Goal: Task Accomplishment & Management: Manage account settings

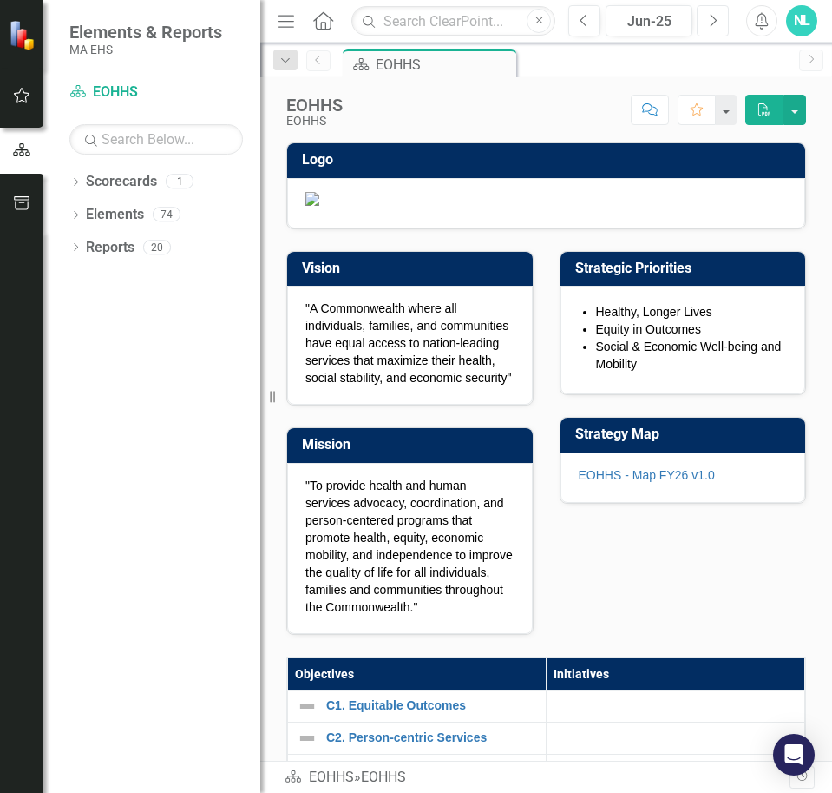
click at [705, 25] on button "Next" at bounding box center [713, 20] width 32 height 31
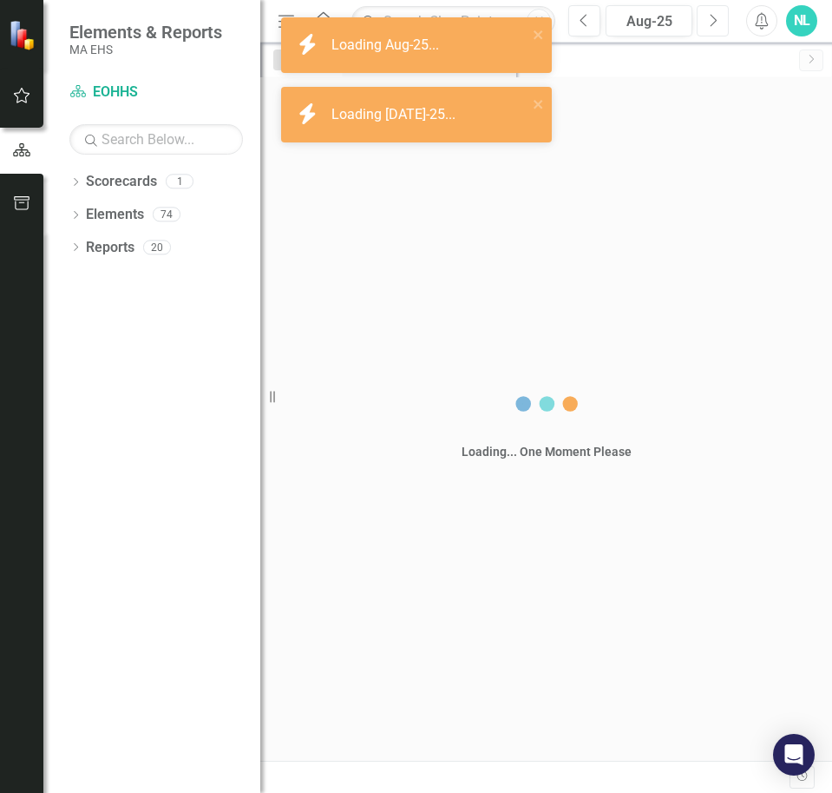
click at [705, 25] on button "Next" at bounding box center [713, 20] width 32 height 31
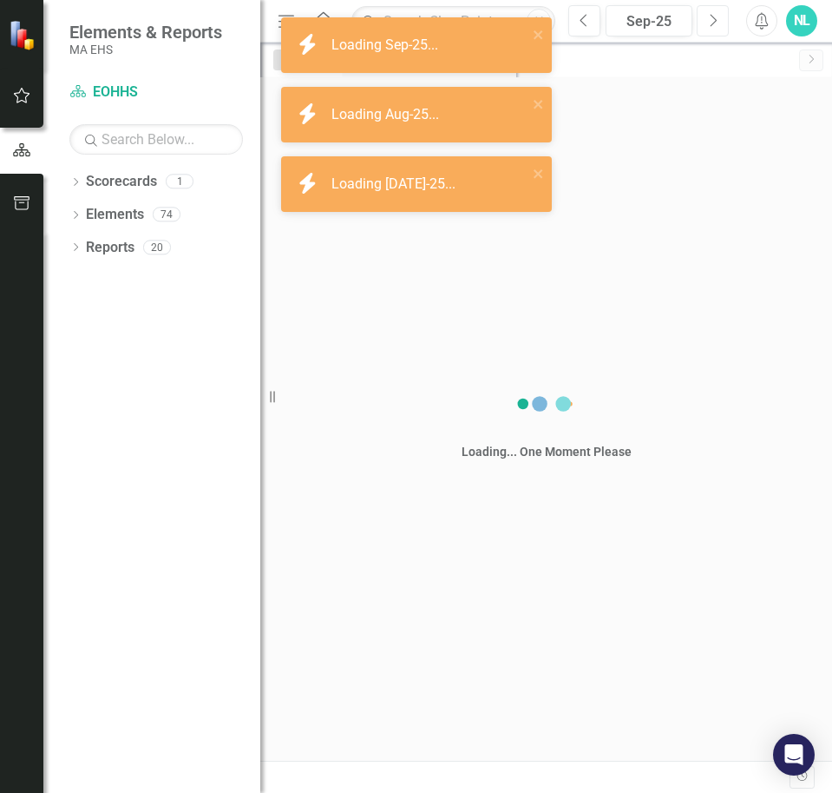
click at [705, 25] on button "Next" at bounding box center [713, 20] width 32 height 31
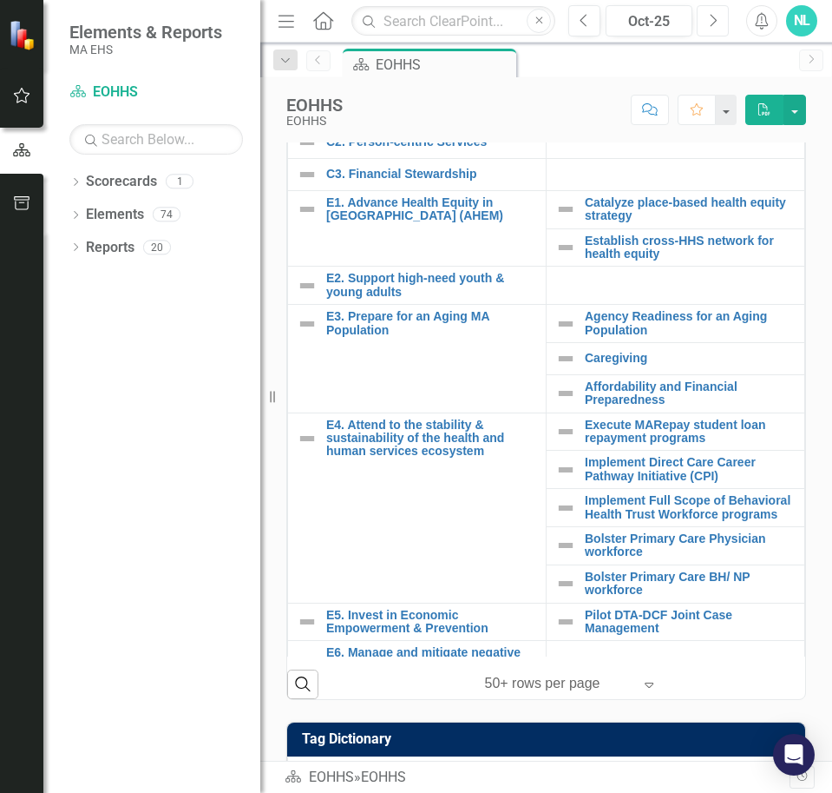
scroll to position [608, 0]
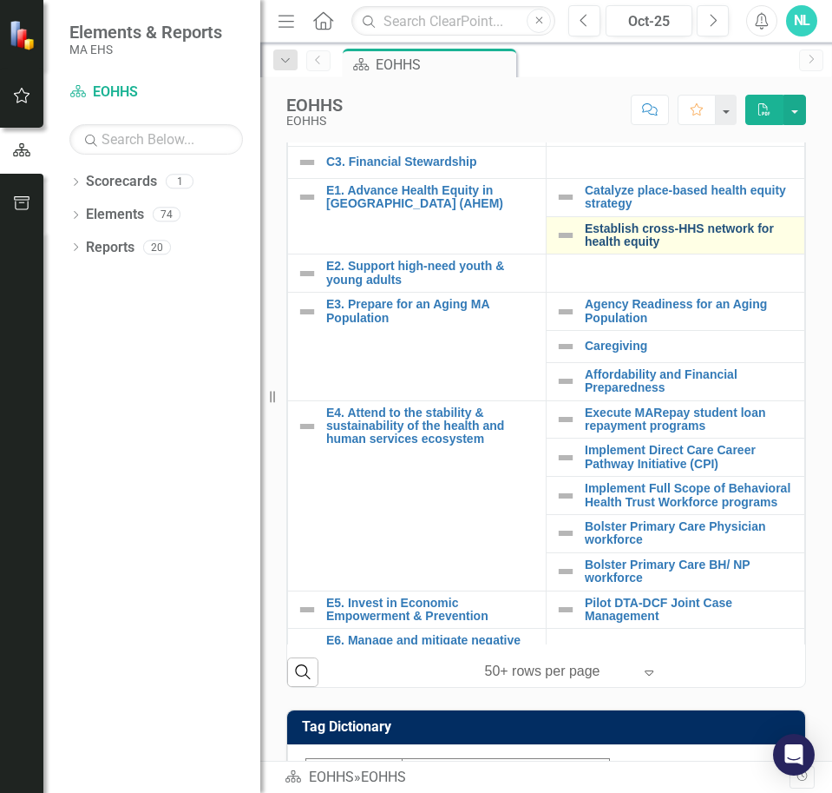
click at [596, 249] on link "Establish cross-HHS network for health equity" at bounding box center [690, 235] width 211 height 27
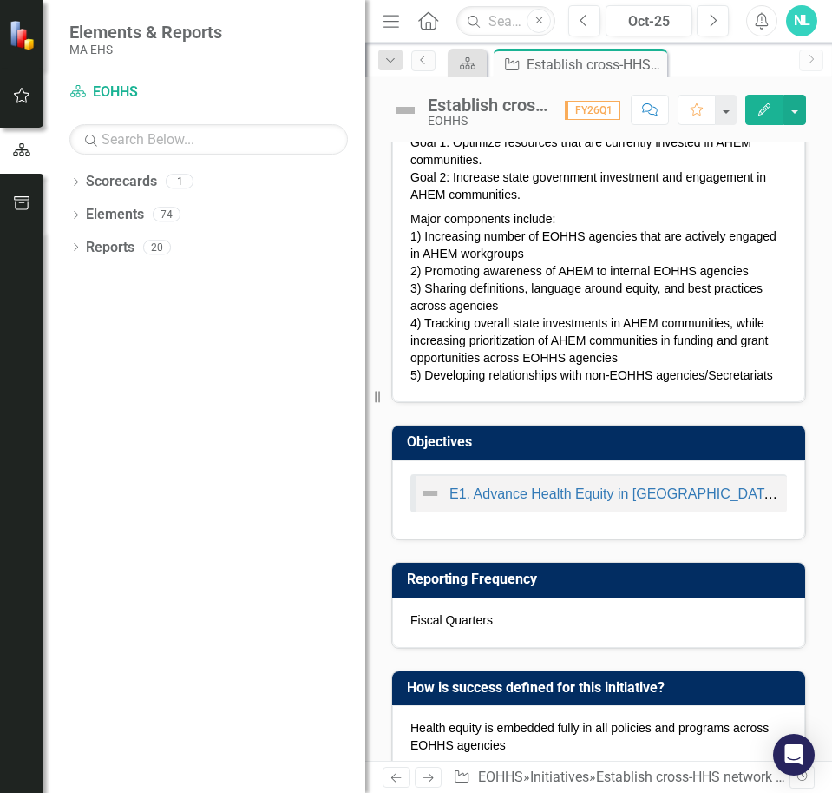
scroll to position [347, 0]
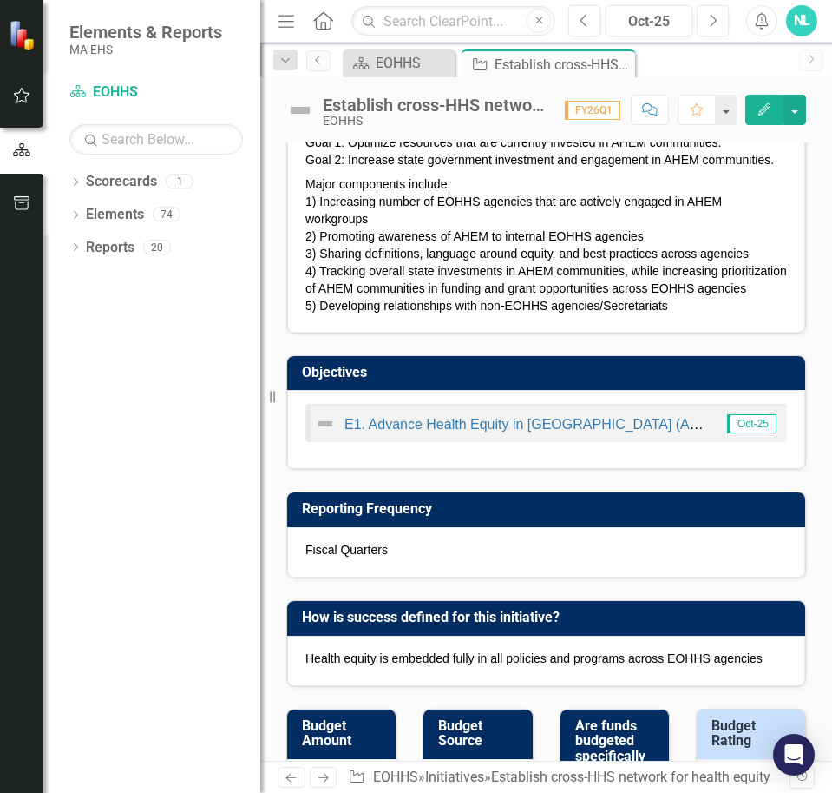
drag, startPoint x: 271, startPoint y: 402, endPoint x: -164, endPoint y: 411, distance: 435.0
click at [0, 411] on html "Accessibility Screen-Reader Guide, Feedback, and Issue Reporting | New window E…" at bounding box center [416, 396] width 832 height 793
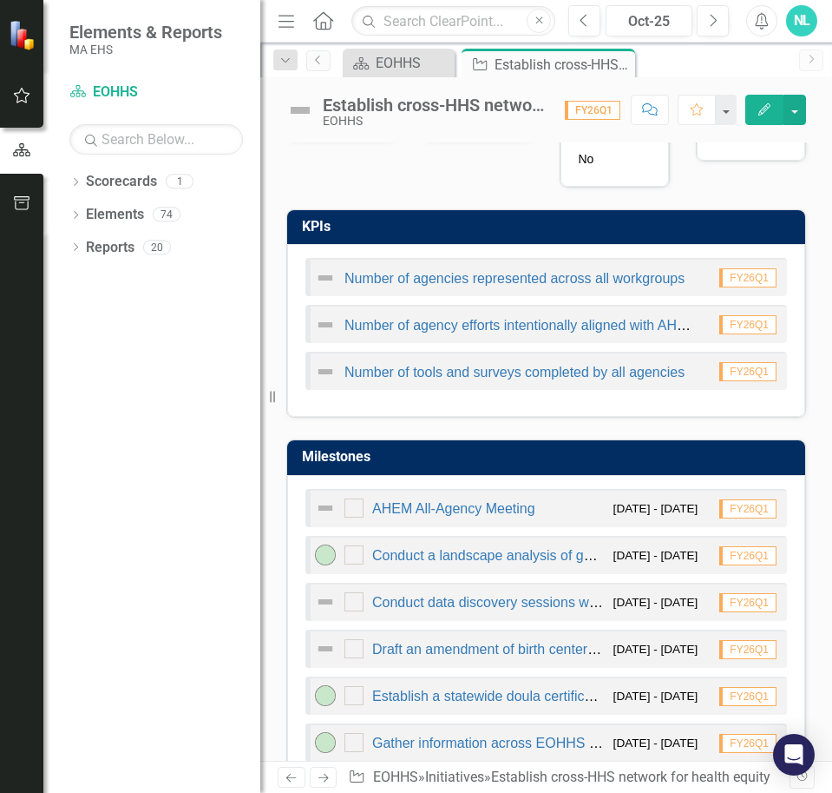
scroll to position [1128, 0]
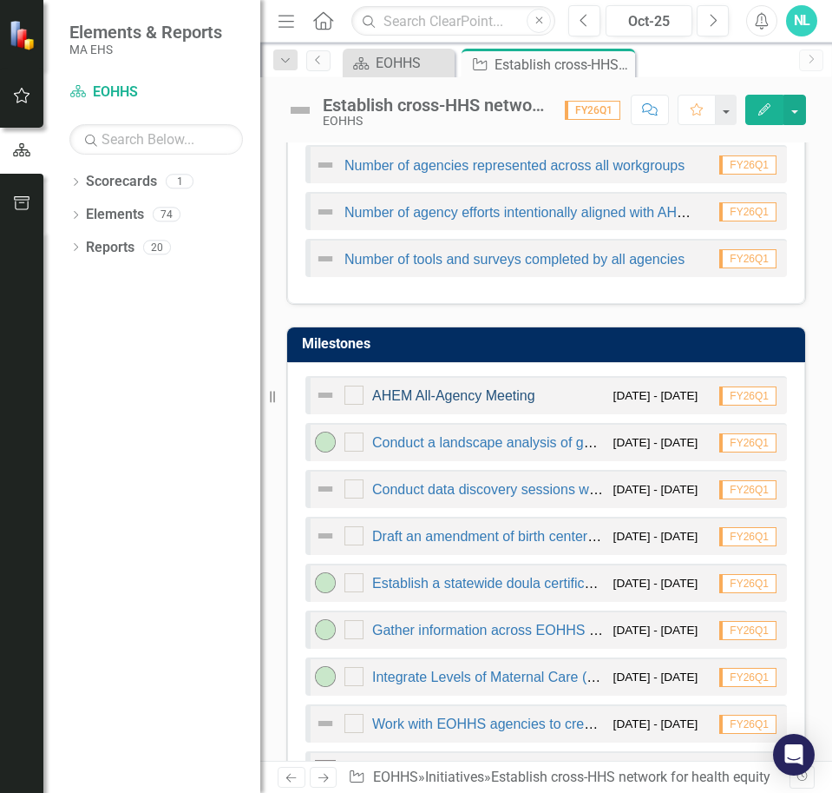
click at [489, 403] on link "AHEM All-Agency Meeting" at bounding box center [453, 395] width 163 height 15
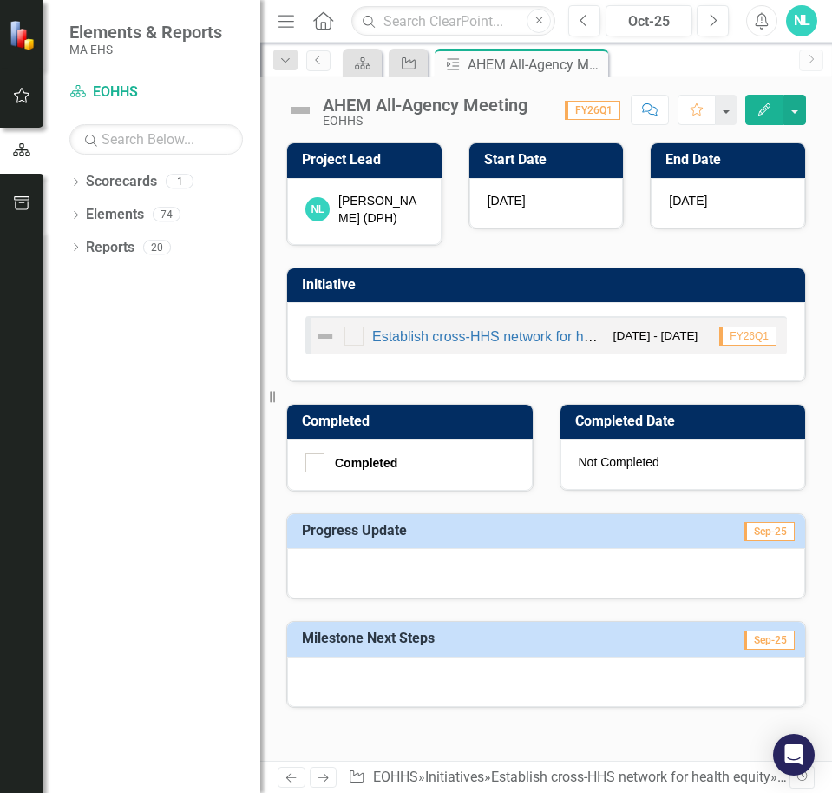
click at [751, 105] on button "Edit" at bounding box center [765, 110] width 38 height 30
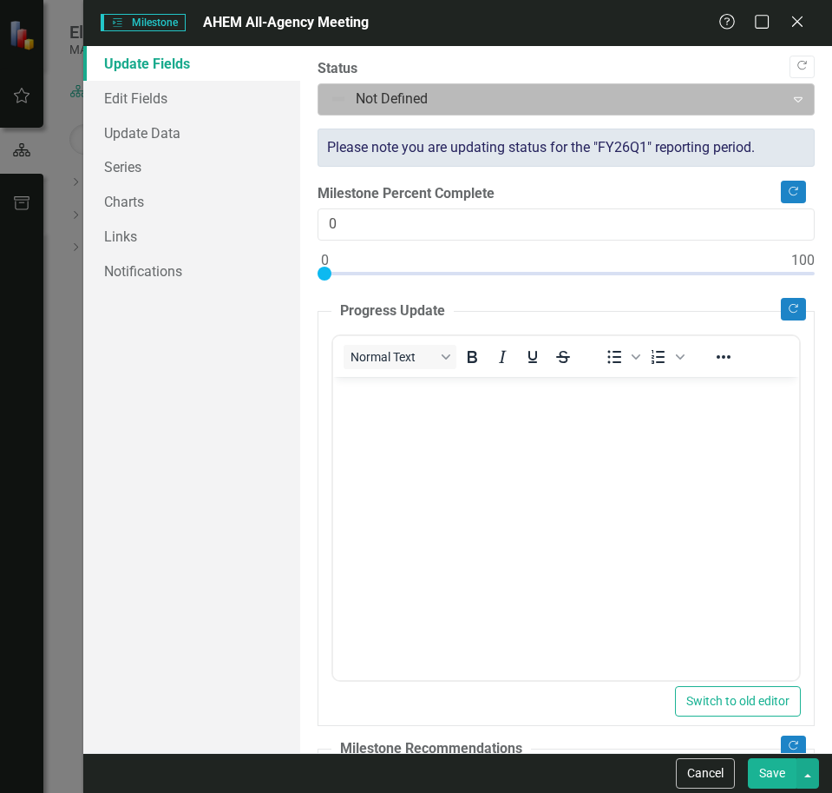
click at [374, 89] on div at bounding box center [552, 99] width 444 height 23
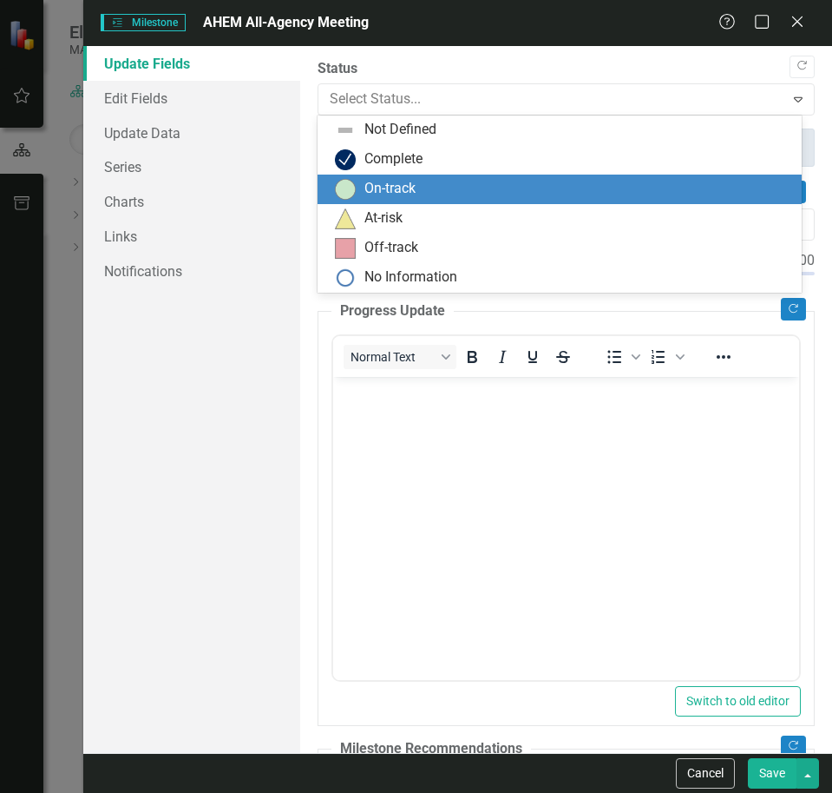
click at [390, 188] on div "On-track" at bounding box center [390, 189] width 51 height 20
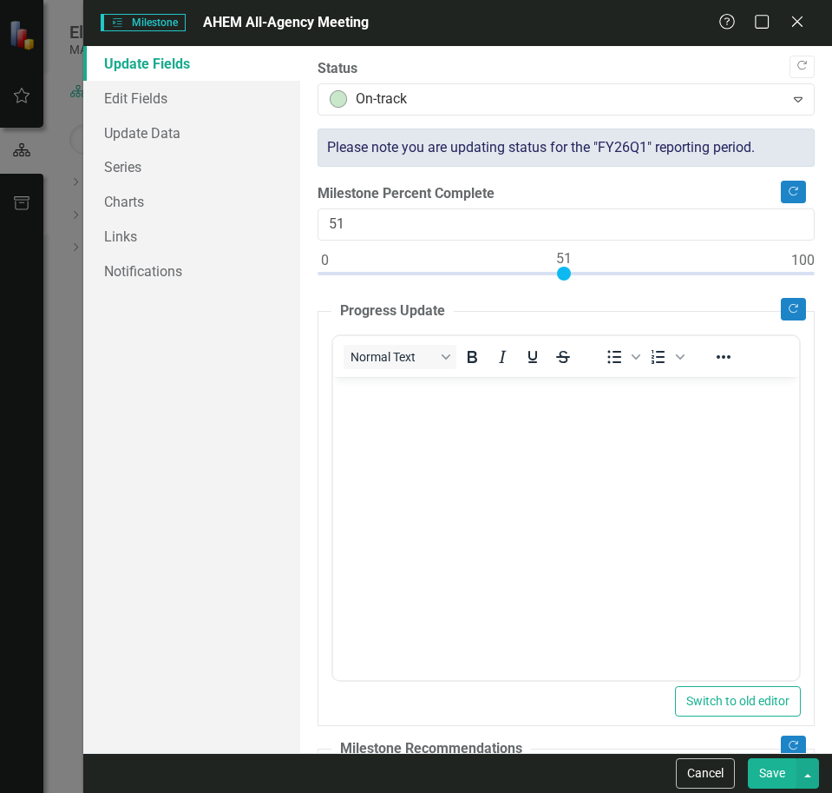
type input "50"
drag, startPoint x: 326, startPoint y: 272, endPoint x: 560, endPoint y: 260, distance: 233.8
click at [560, 266] on div at bounding box center [560, 273] width 14 height 14
click at [417, 399] on p "Rich Text Area. Press ALT-0 for help." at bounding box center [565, 390] width 457 height 21
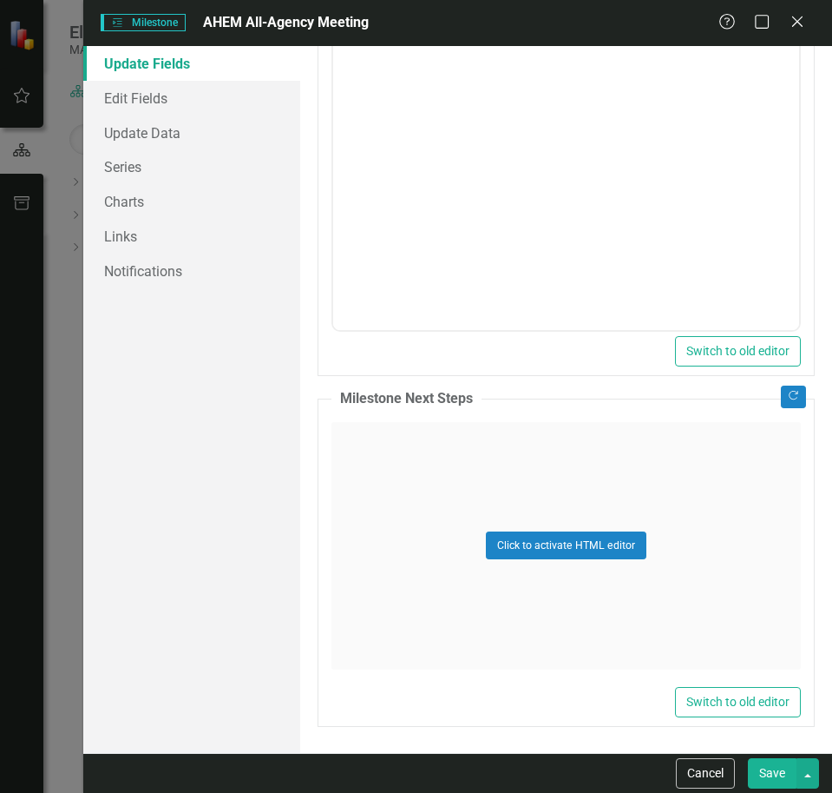
click at [518, 528] on div "Click to activate HTML editor" at bounding box center [567, 545] width 470 height 247
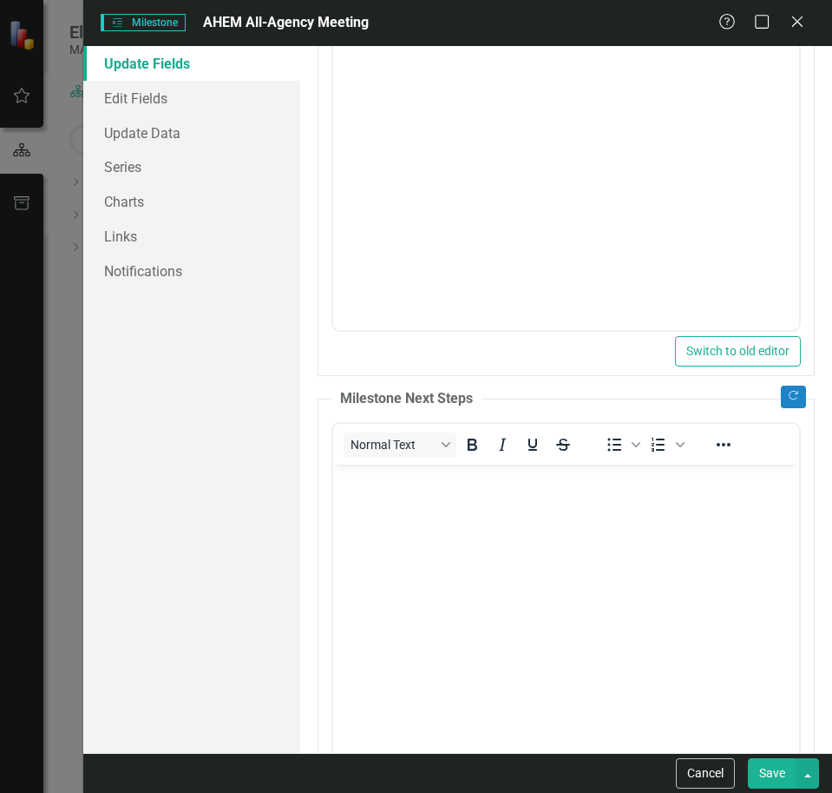
click at [445, 525] on body "Rich Text Area. Press ALT-0 for help." at bounding box center [565, 594] width 466 height 260
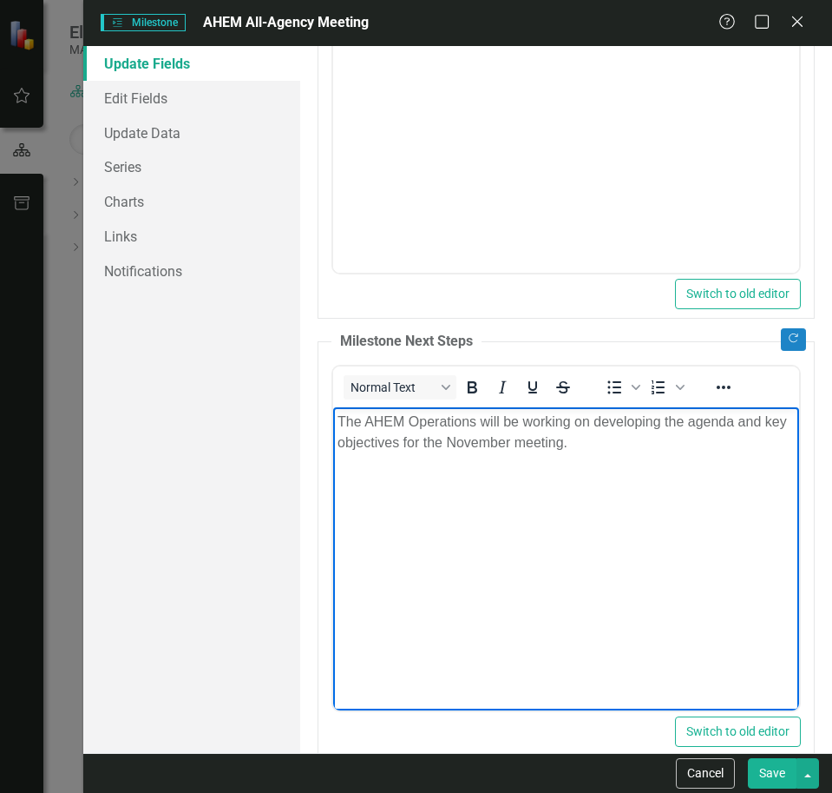
scroll to position [874, 0]
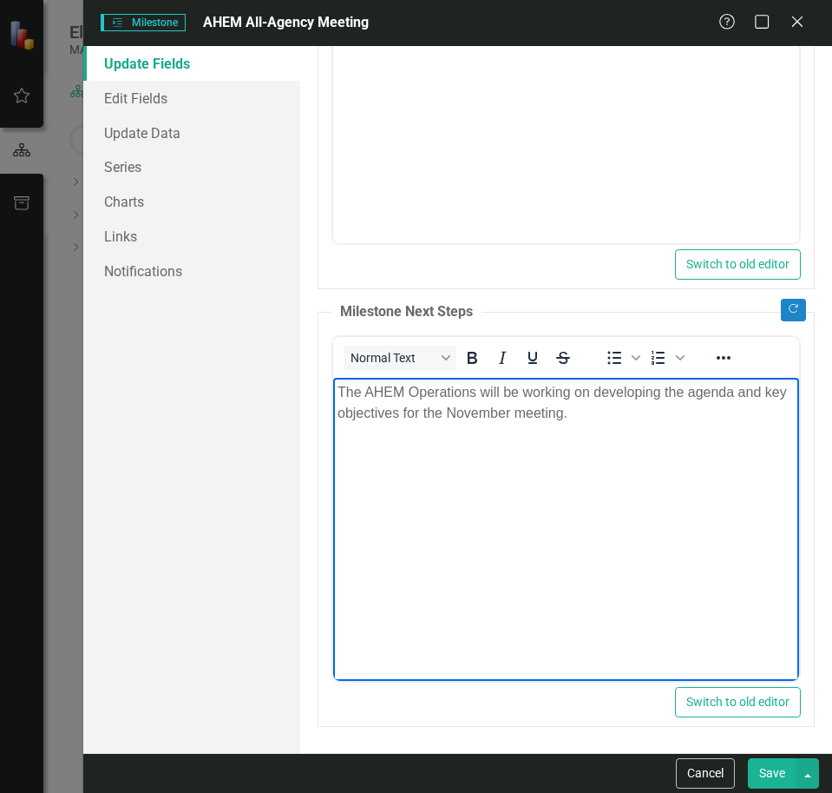
click at [767, 777] on button "Save" at bounding box center [772, 773] width 49 height 30
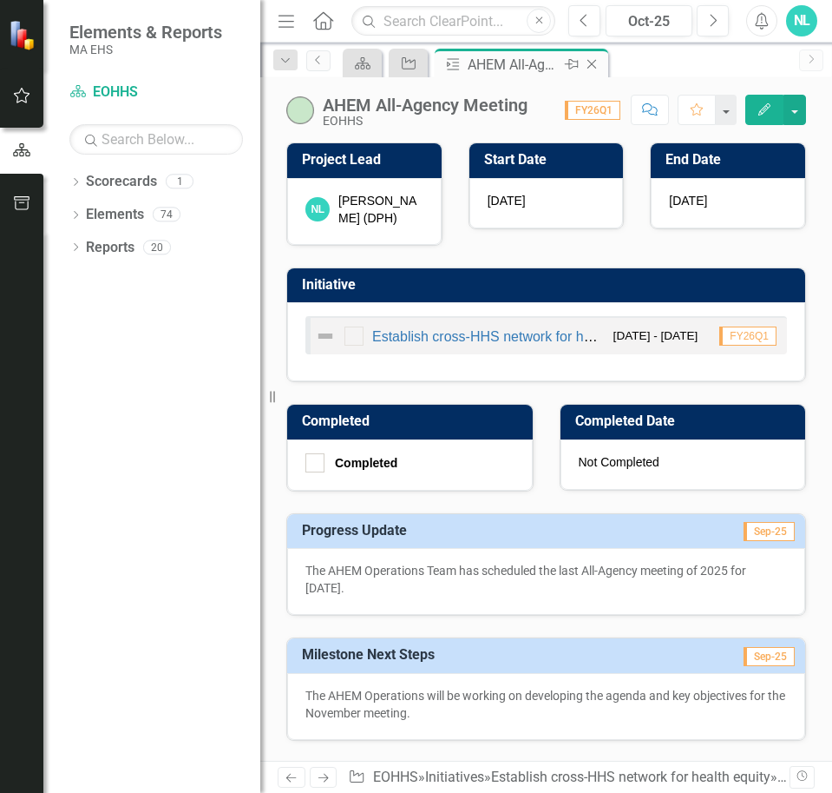
click at [455, 69] on icon at bounding box center [453, 64] width 12 height 11
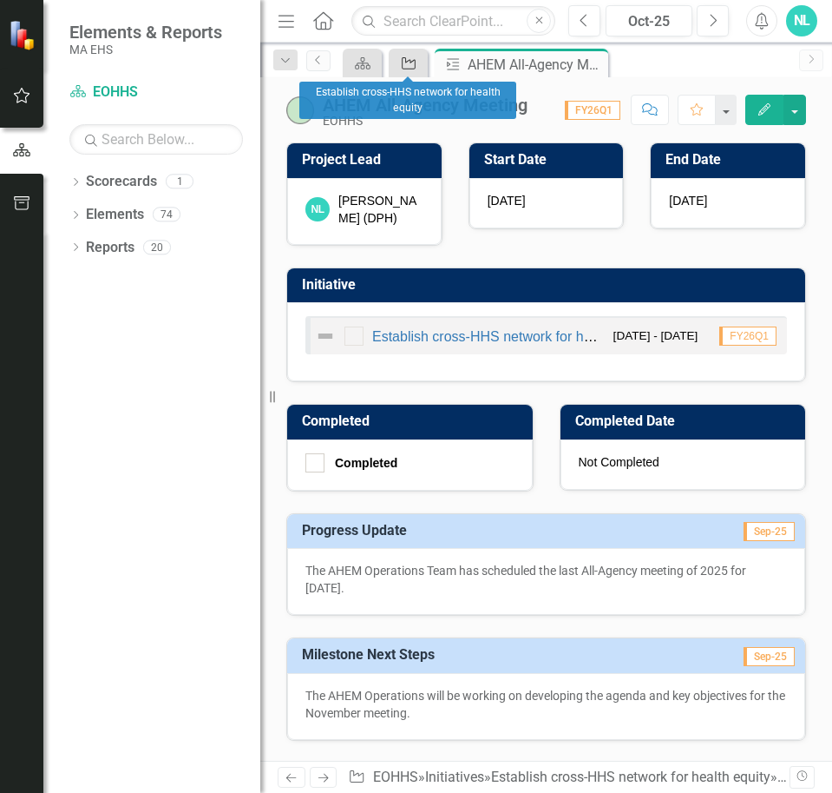
click at [401, 70] on div "Initiative" at bounding box center [405, 63] width 24 height 22
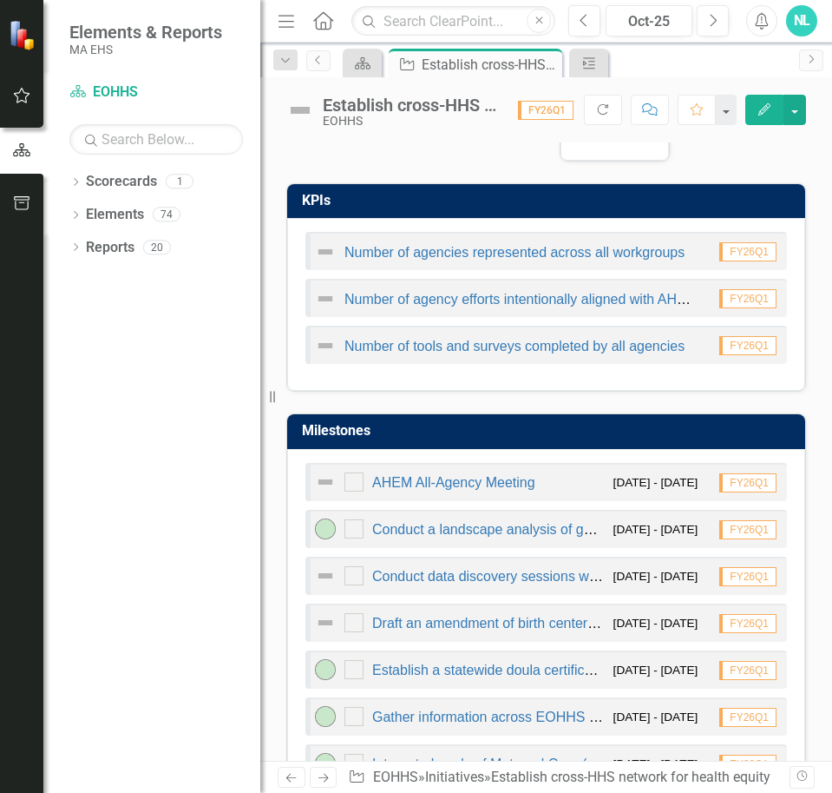
scroll to position [1215, 0]
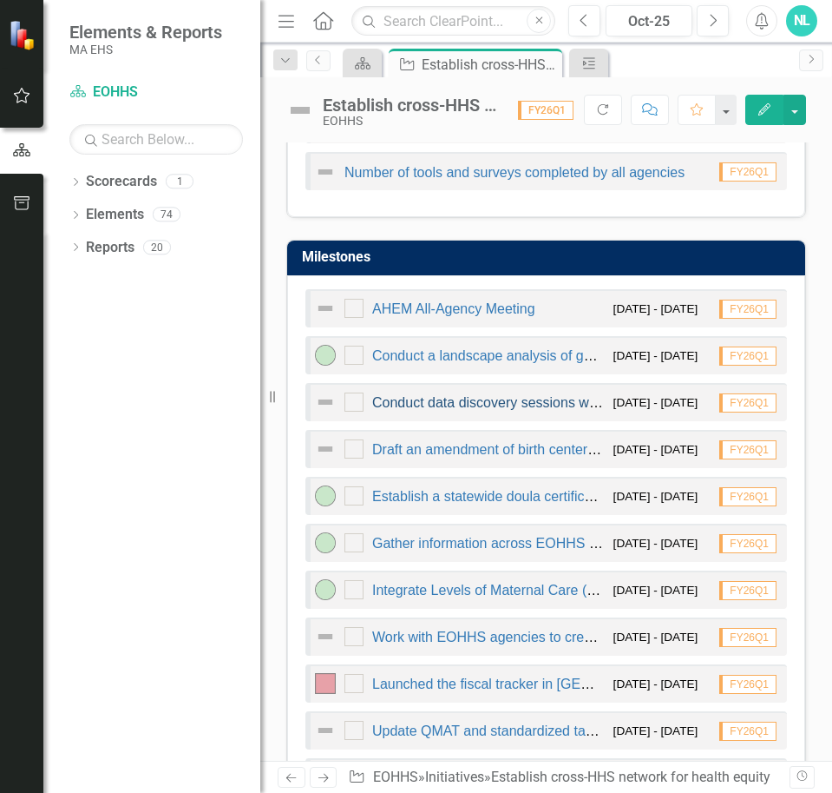
click at [471, 410] on link "Conduct data discovery sessions with EOHHS agencies to identify technical chall…" at bounding box center [764, 402] width 785 height 15
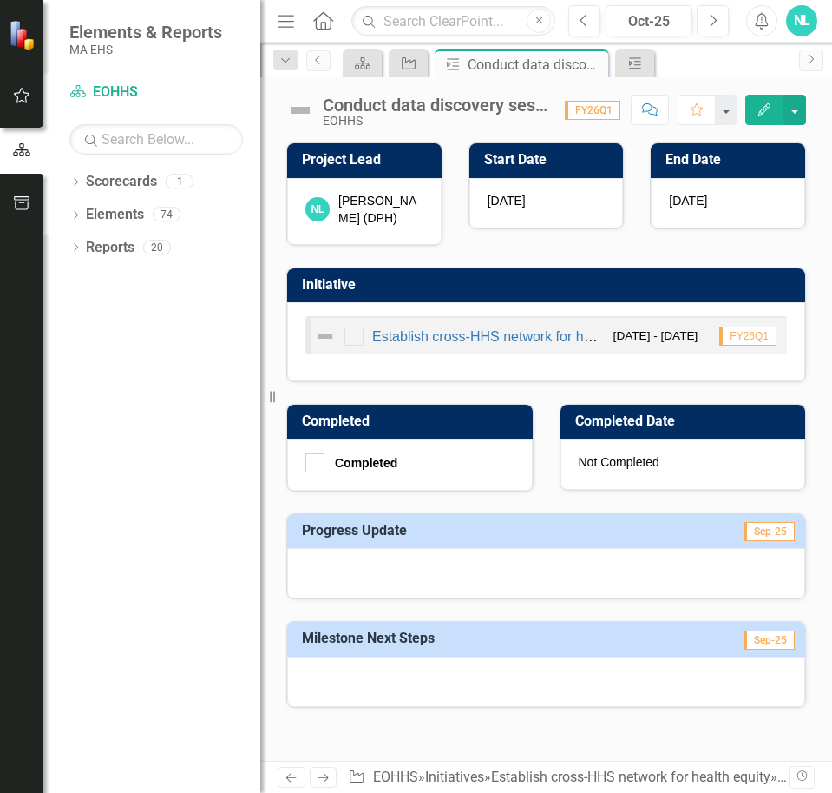
click at [749, 113] on button "Edit" at bounding box center [765, 110] width 38 height 30
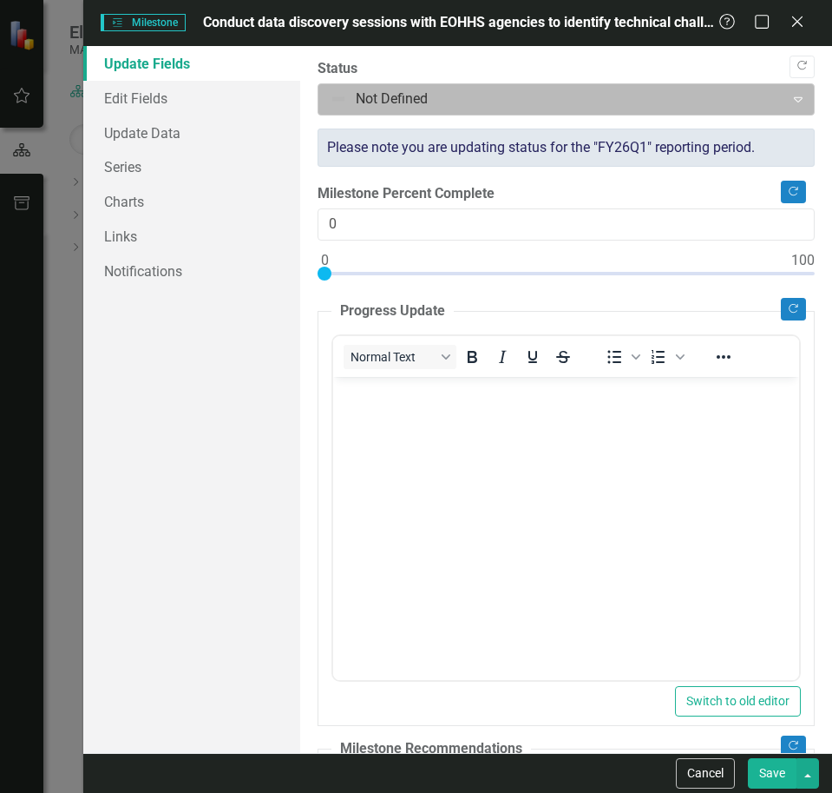
click at [630, 97] on div at bounding box center [552, 99] width 444 height 23
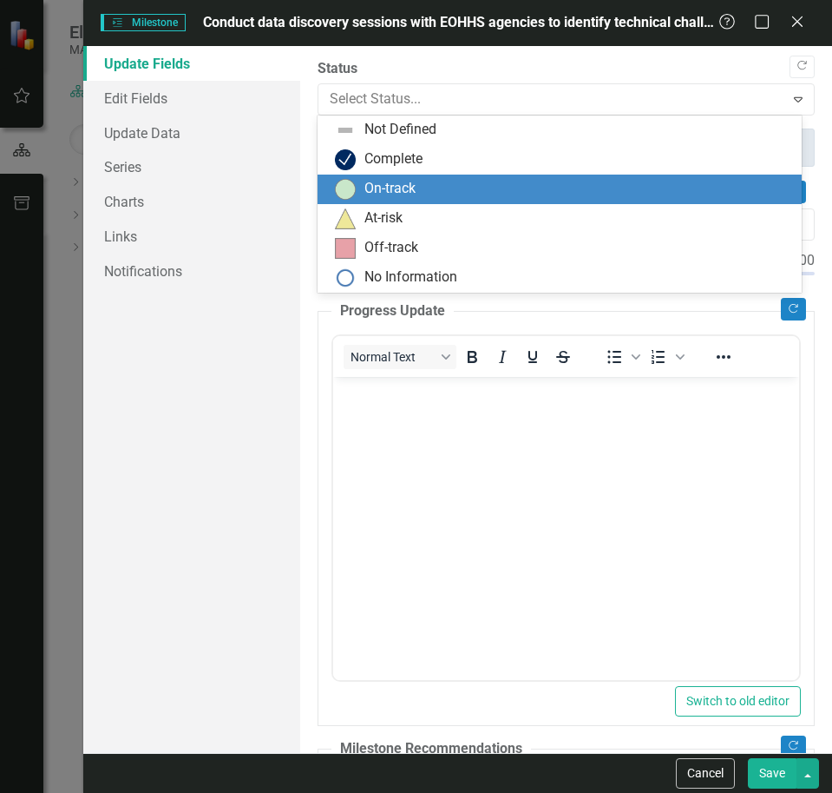
click at [454, 176] on div "On-track" at bounding box center [560, 189] width 484 height 30
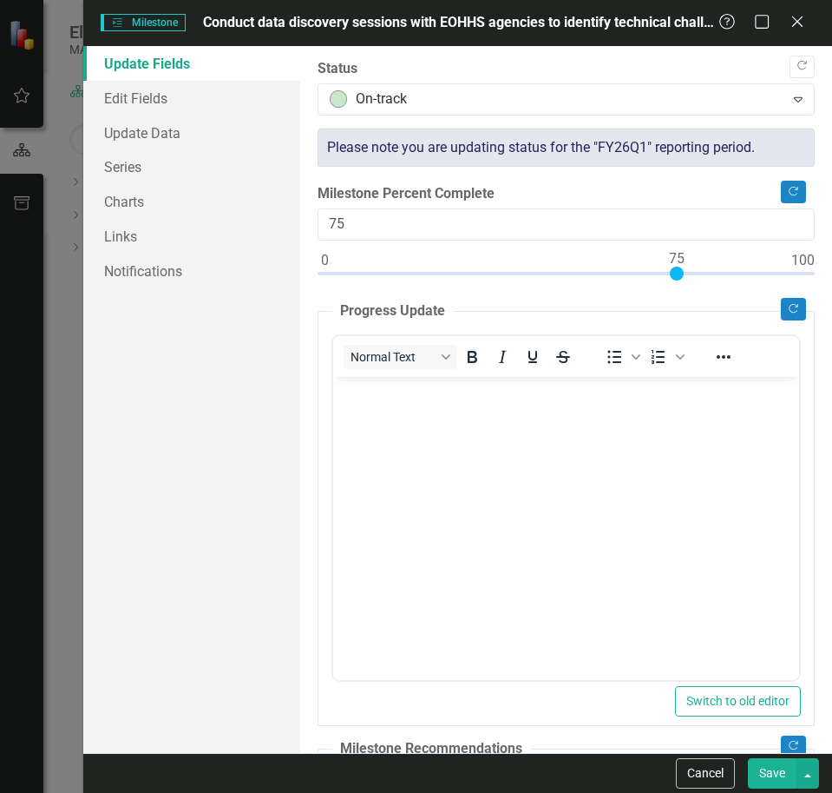
drag, startPoint x: 327, startPoint y: 272, endPoint x: 682, endPoint y: 259, distance: 355.3
click at [682, 266] on div at bounding box center [677, 273] width 14 height 14
click at [352, 404] on body "Rich Text Area. Press ALT-0 for help." at bounding box center [565, 506] width 466 height 260
type input "55"
drag, startPoint x: 675, startPoint y: 273, endPoint x: 583, endPoint y: 281, distance: 92.3
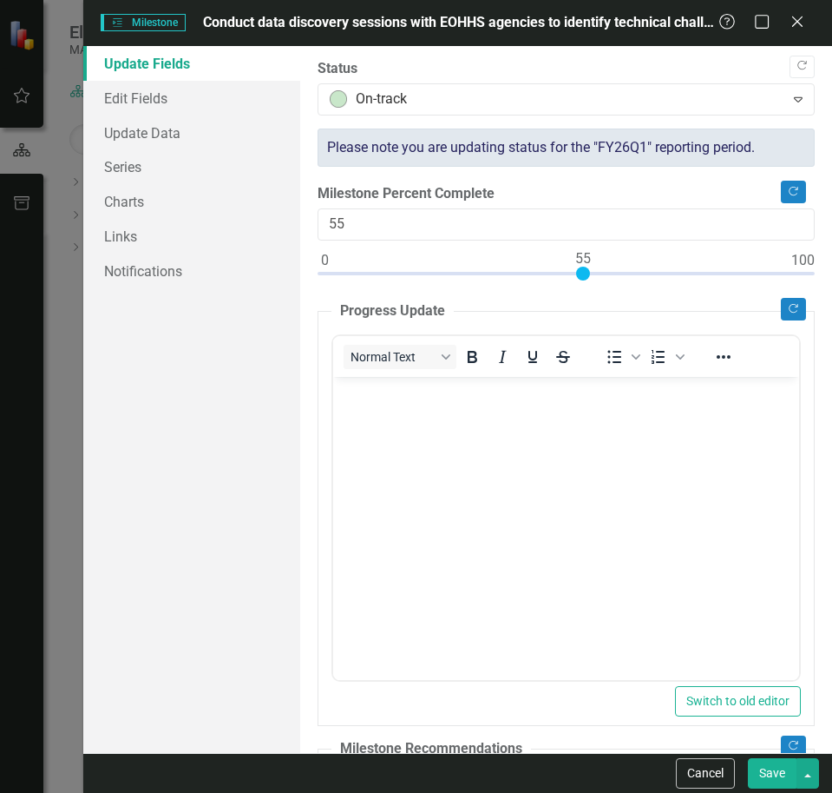
click at [583, 281] on div at bounding box center [566, 277] width 497 height 22
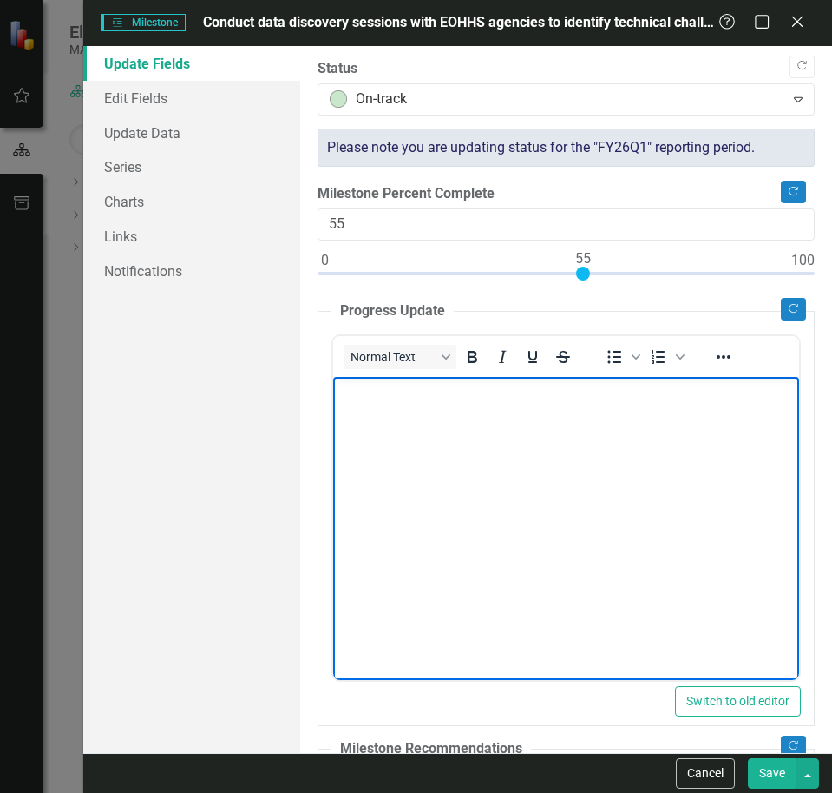
click at [351, 385] on p "Rich Text Area. Press ALT-0 for help." at bounding box center [565, 390] width 457 height 21
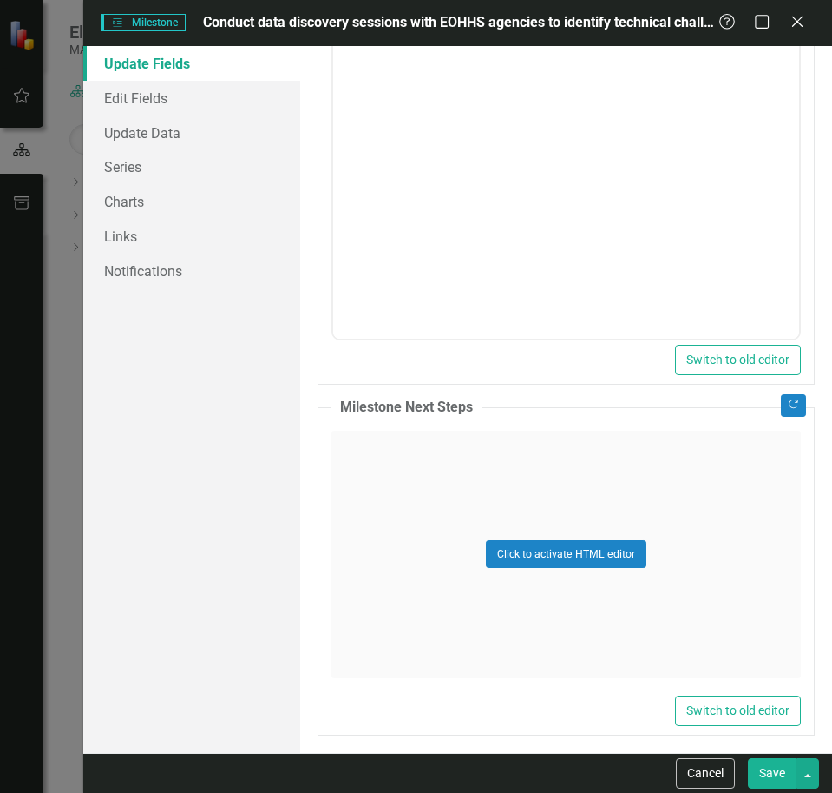
scroll to position [787, 0]
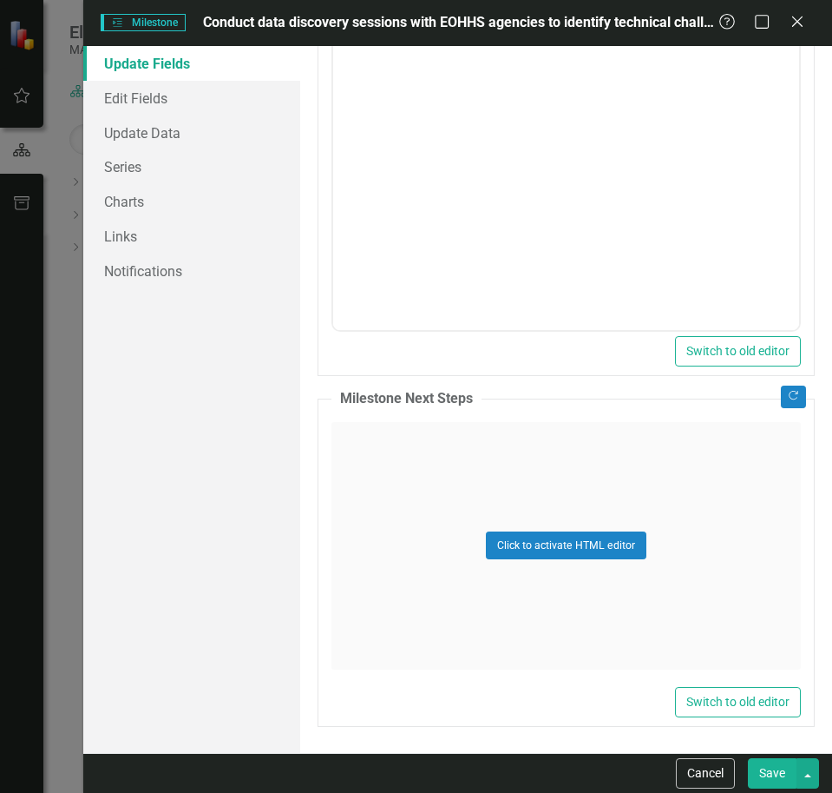
click at [403, 482] on div "Click to activate HTML editor" at bounding box center [567, 545] width 470 height 247
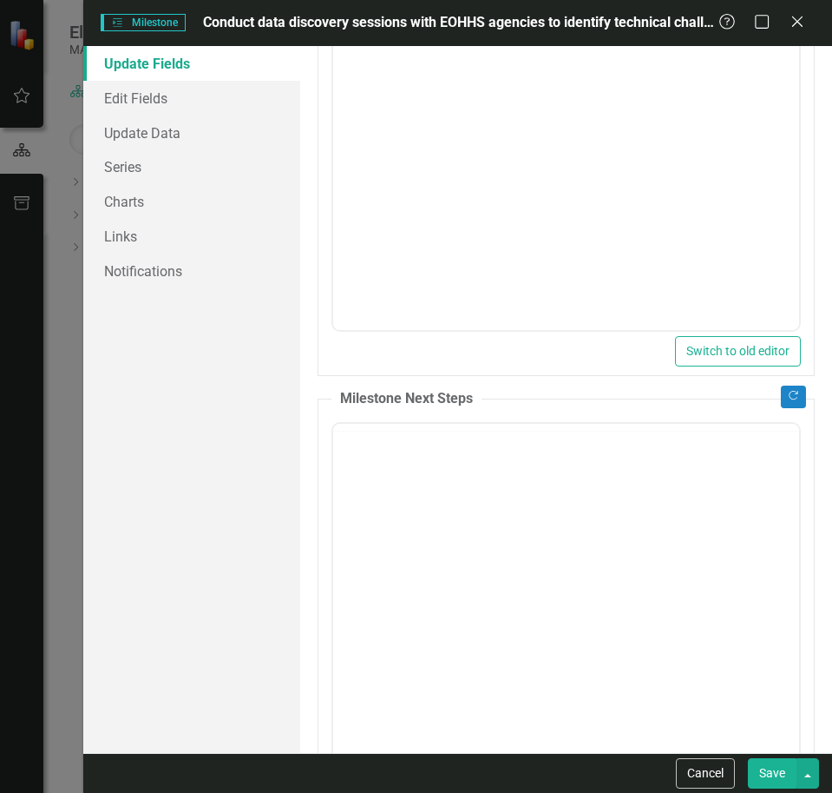
scroll to position [0, 0]
click at [401, 483] on p "Rich Text Area. Press ALT-0 for help." at bounding box center [565, 478] width 457 height 21
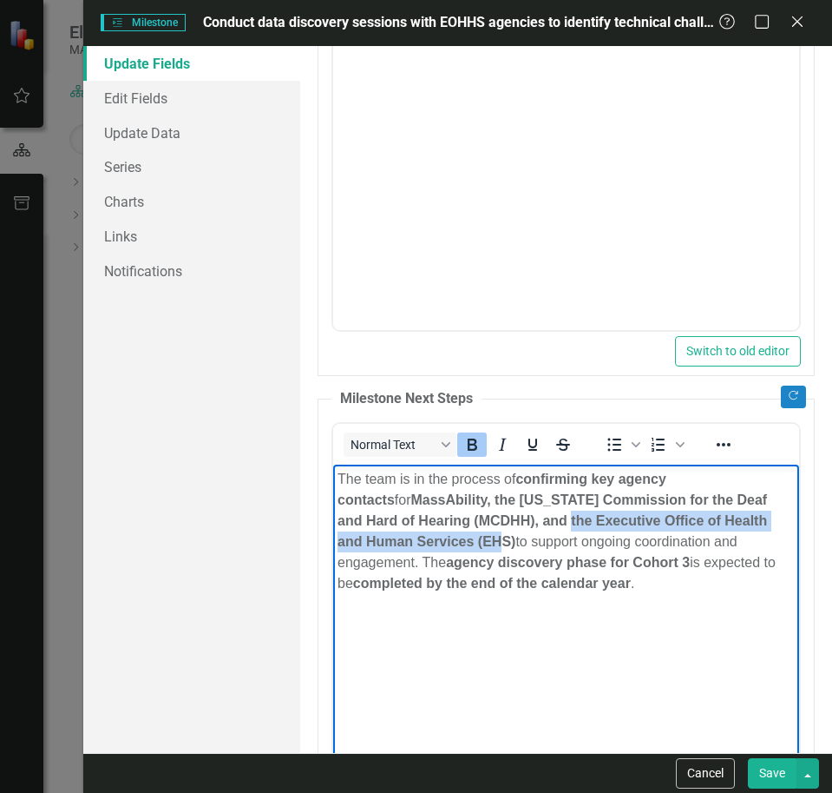
drag, startPoint x: 483, startPoint y: 519, endPoint x: 450, endPoint y: 539, distance: 38.6
click at [450, 539] on strong "MassAbility, the [US_STATE] Commission for the Deaf and Hard of Hearing (MCDHH)…" at bounding box center [552, 519] width 430 height 56
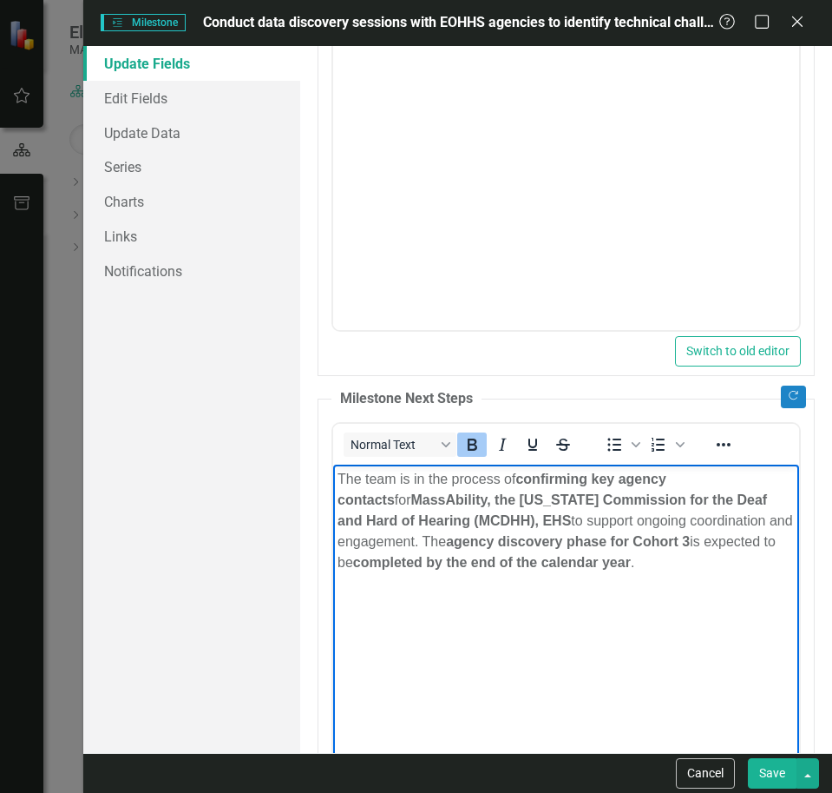
click at [633, 632] on body "The team is in the process of confirming key agency contacts for MassAbility, t…" at bounding box center [565, 594] width 466 height 260
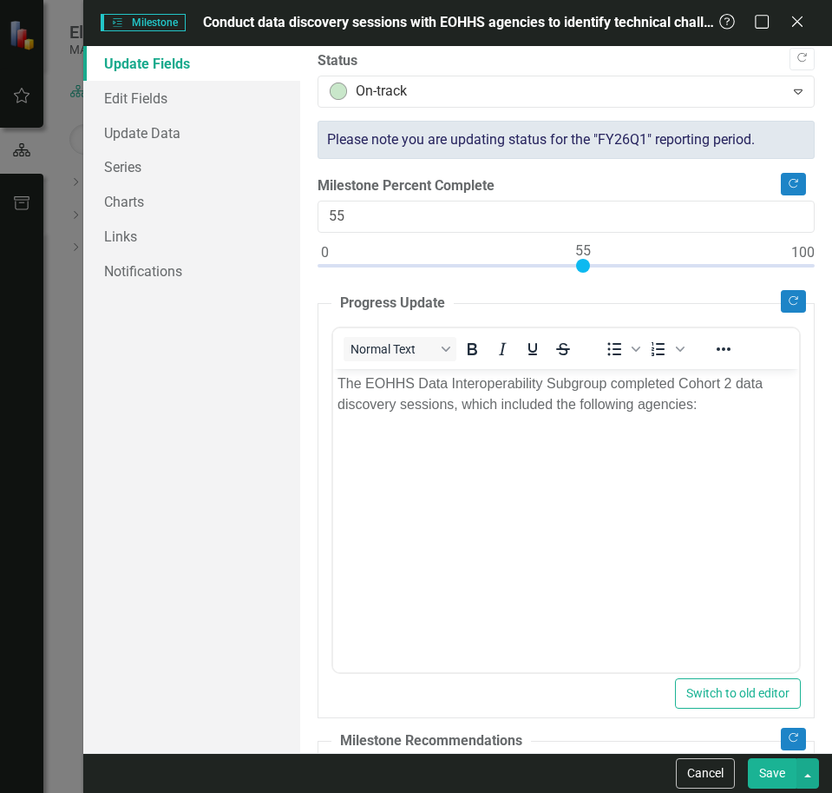
scroll to position [87, 0]
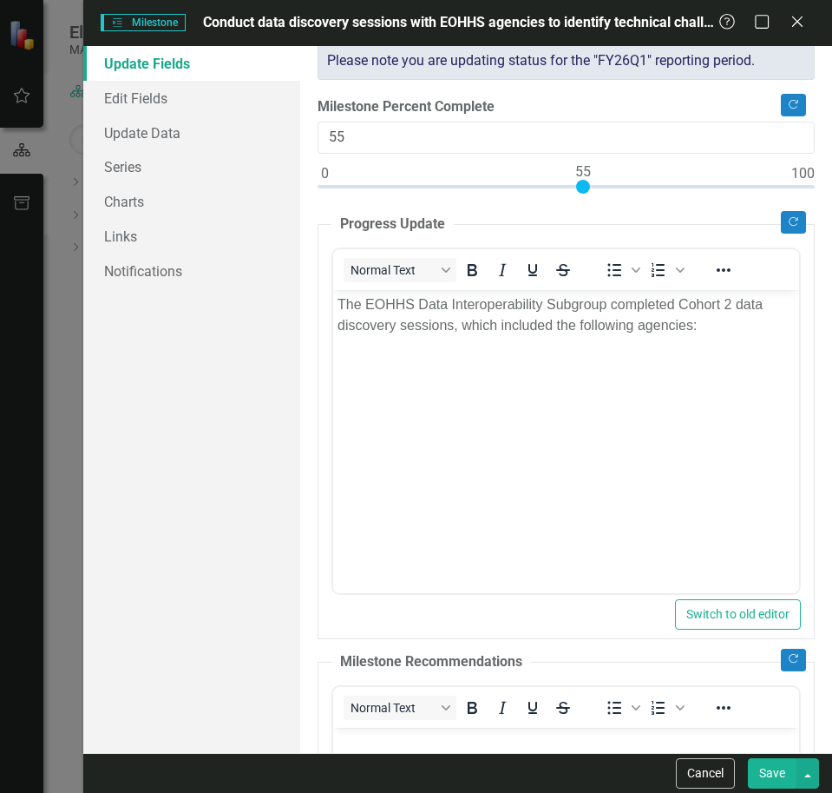
click at [734, 332] on p "The EOHHS Data Interoperability Subgroup completed Cohort 2 data discovery sess…" at bounding box center [565, 314] width 457 height 42
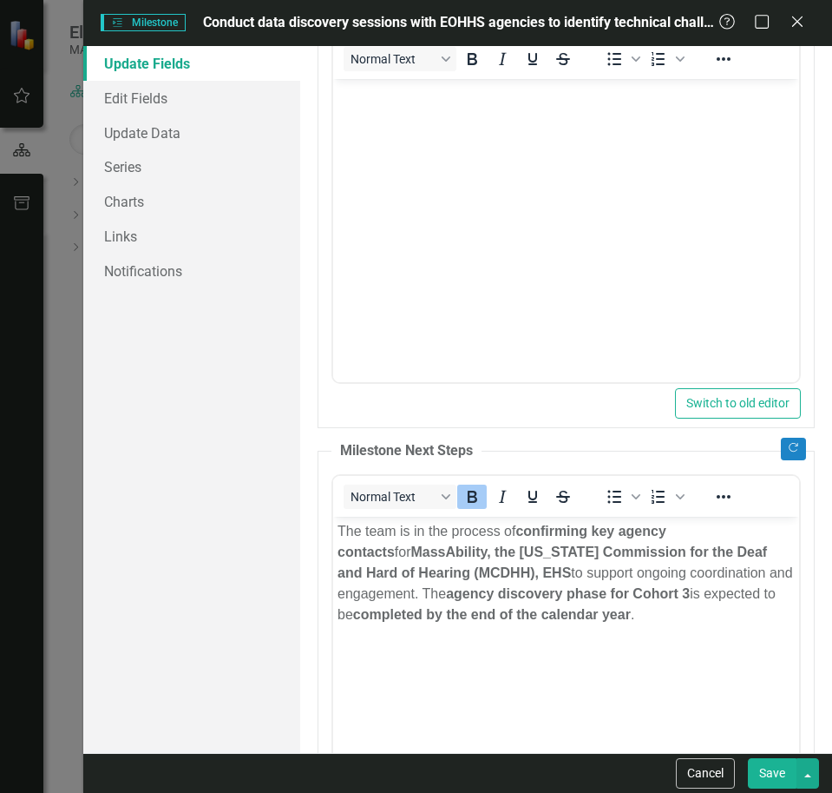
scroll to position [781, 0]
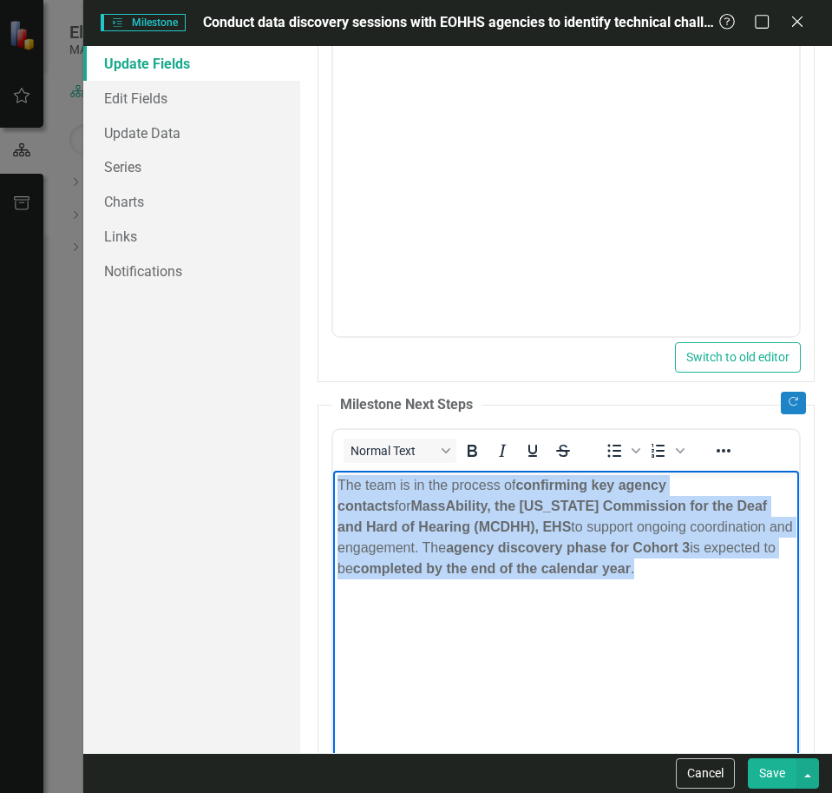
drag, startPoint x: 665, startPoint y: 575, endPoint x: 306, endPoint y: 483, distance: 370.1
click at [332, 483] on html "The team is in the process of confirming key agency contacts for MassAbility, t…" at bounding box center [565, 600] width 466 height 260
click at [470, 445] on icon "Bold" at bounding box center [473, 450] width 10 height 12
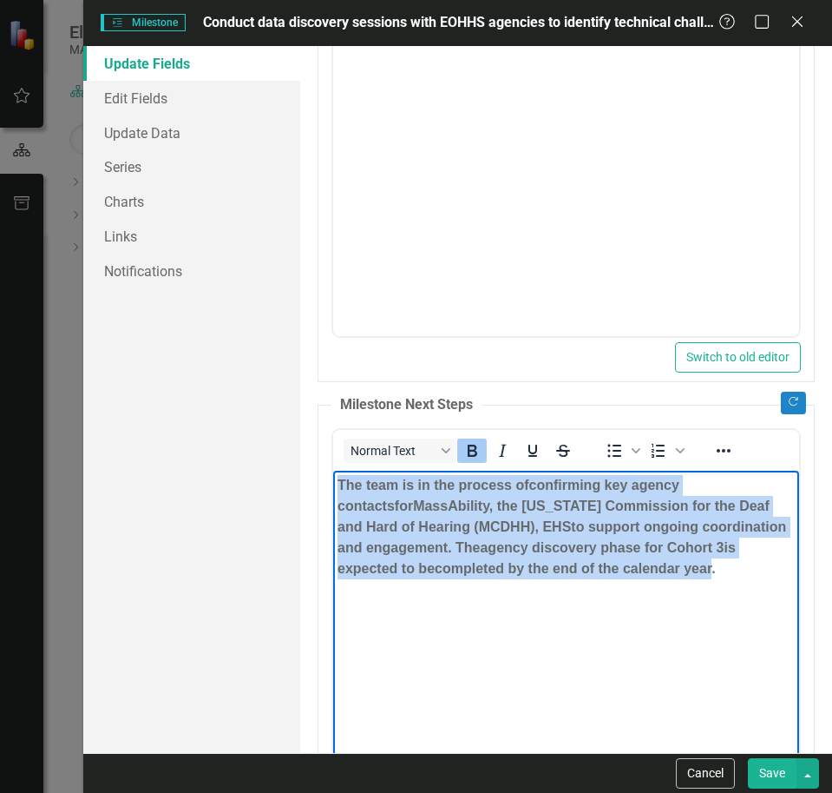
click at [463, 447] on icon "Bold" at bounding box center [472, 450] width 21 height 21
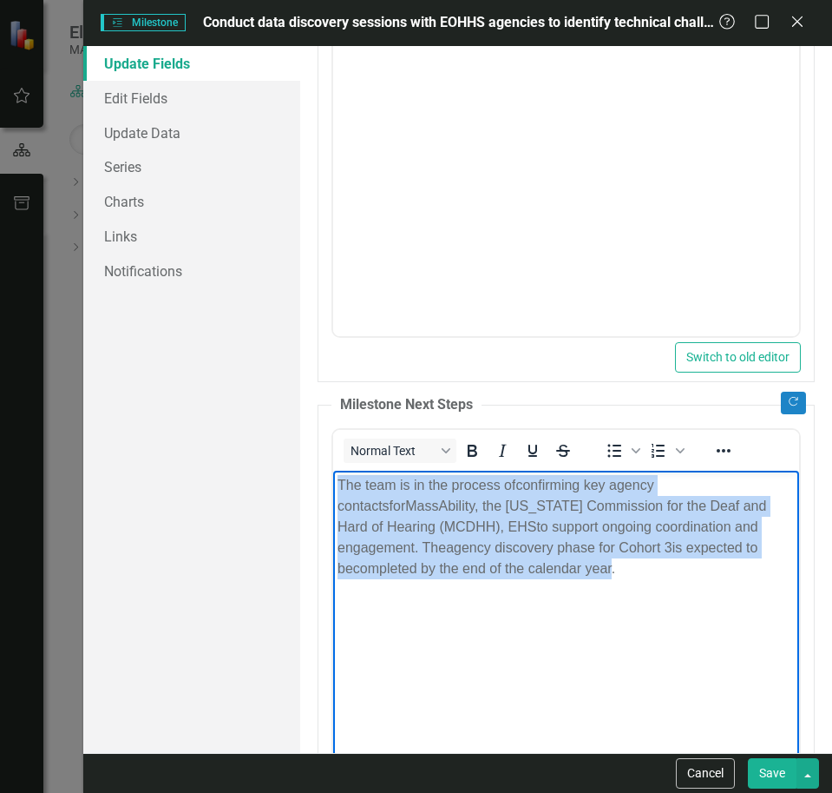
click at [630, 582] on body "The team is in the process of confirming key agency contacts for MassAbility, t…" at bounding box center [565, 600] width 466 height 260
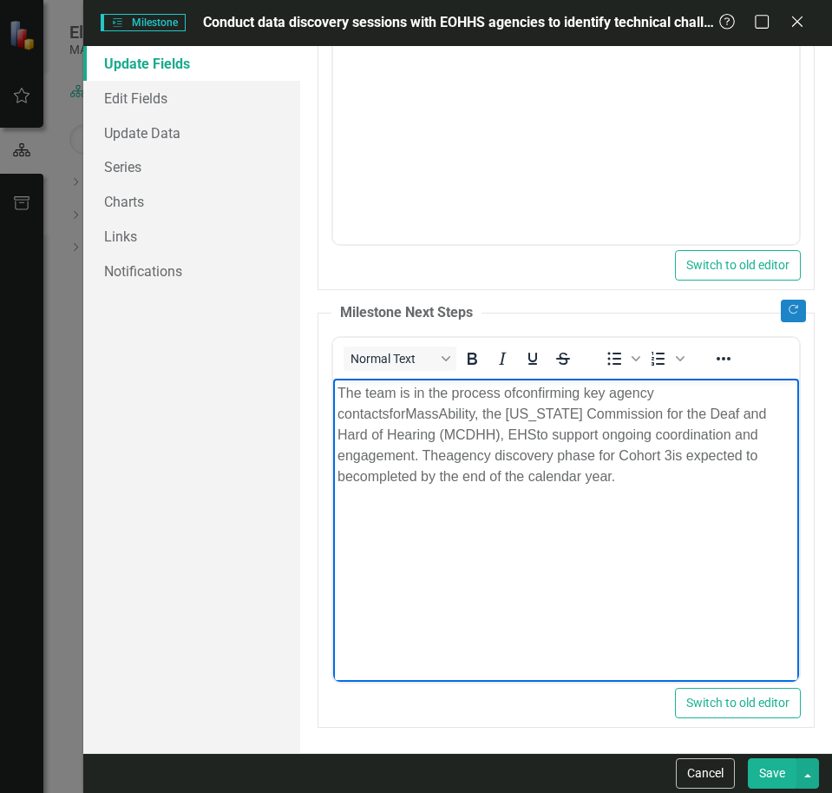
scroll to position [874, 0]
click at [764, 774] on button "Save" at bounding box center [772, 773] width 49 height 30
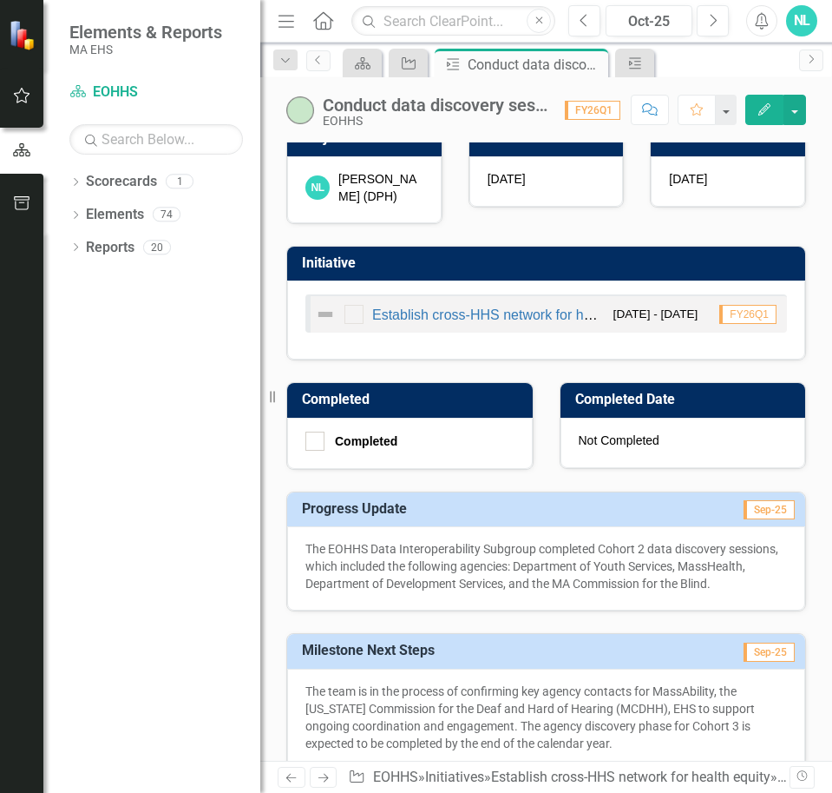
scroll to position [0, 0]
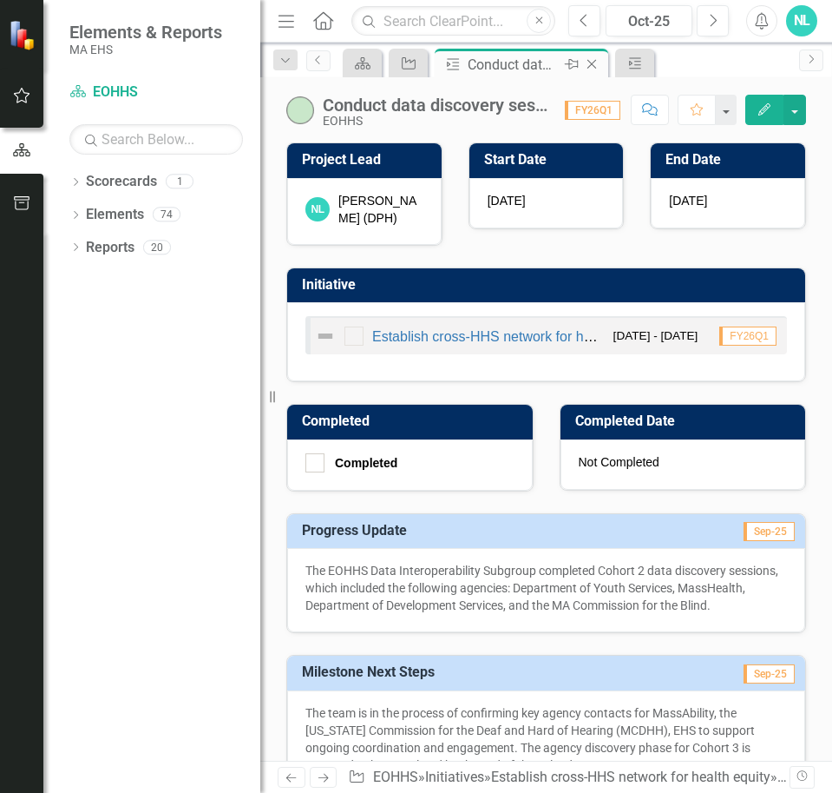
click at [590, 60] on icon "Close" at bounding box center [591, 64] width 17 height 14
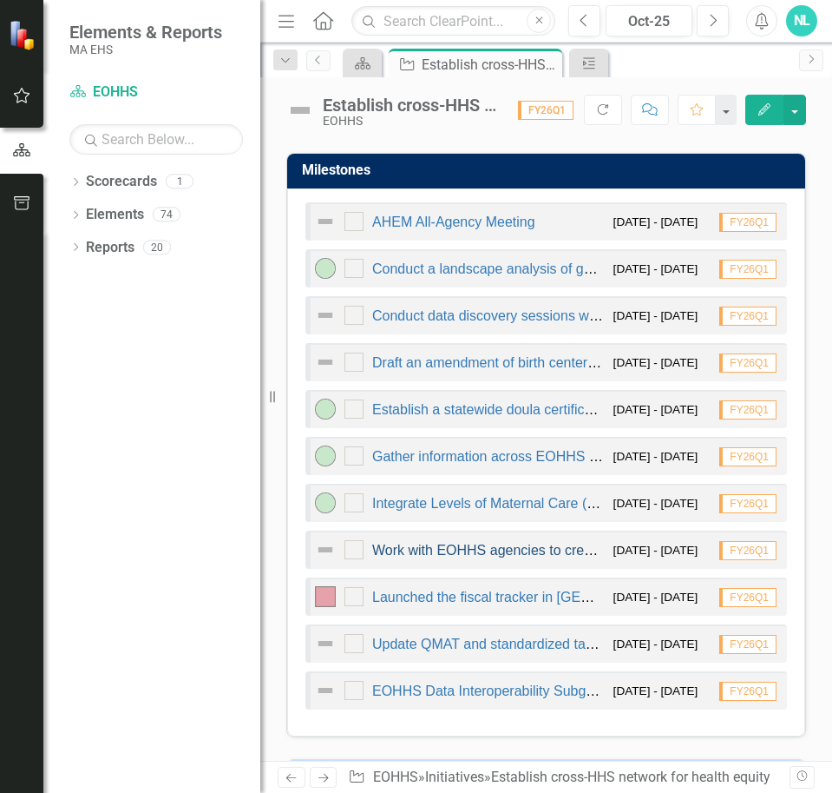
scroll to position [1476, 0]
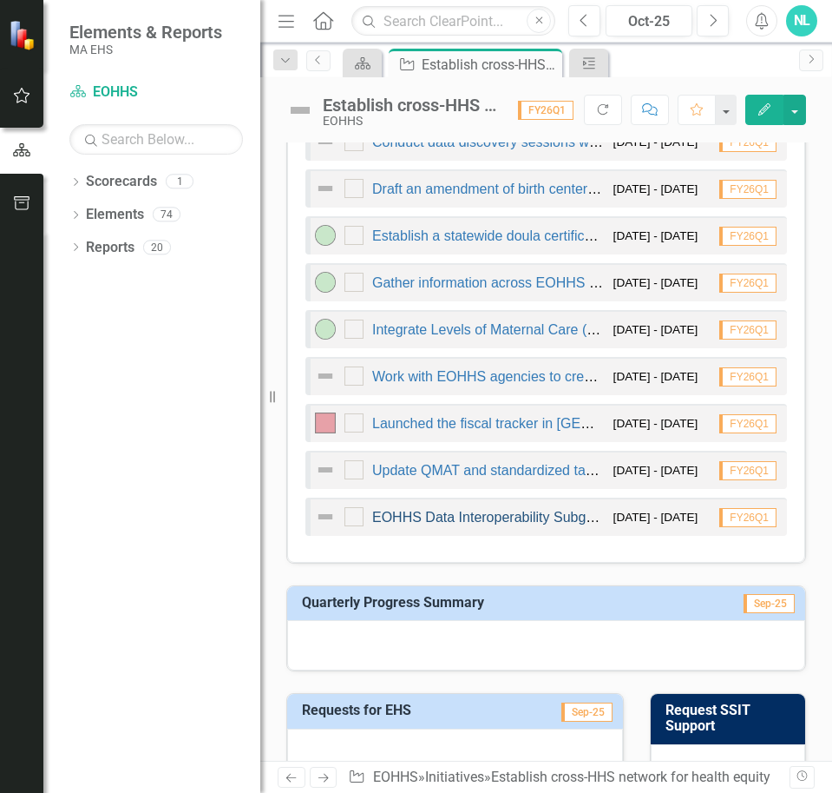
click at [463, 524] on link "EOHHS Data Interoperability Subgroup (EHEDI) Reporting" at bounding box center [552, 517] width 361 height 15
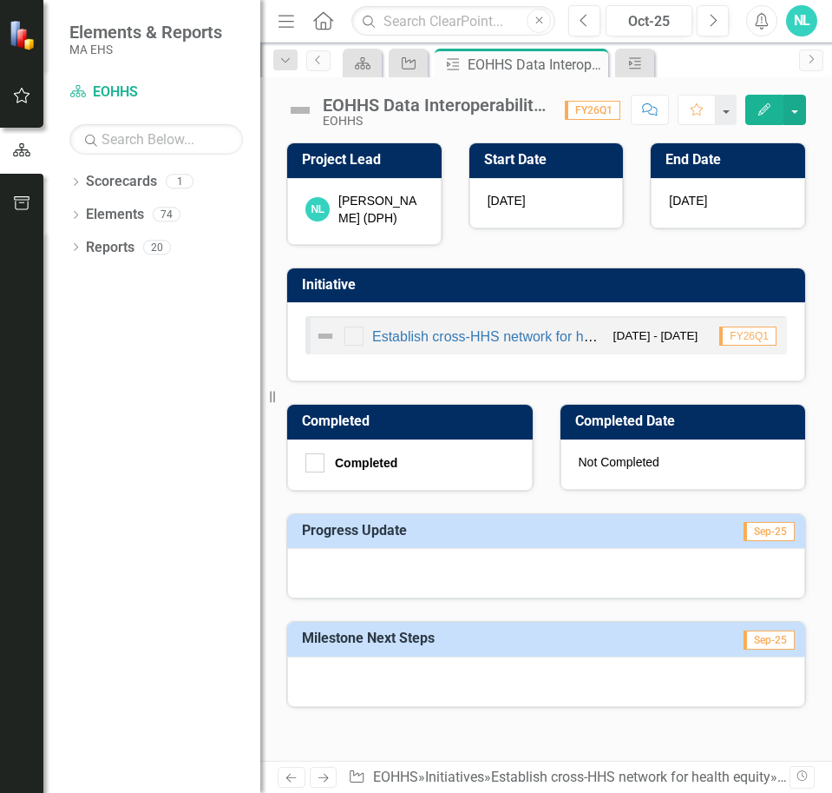
click at [748, 104] on button "Edit" at bounding box center [765, 110] width 38 height 30
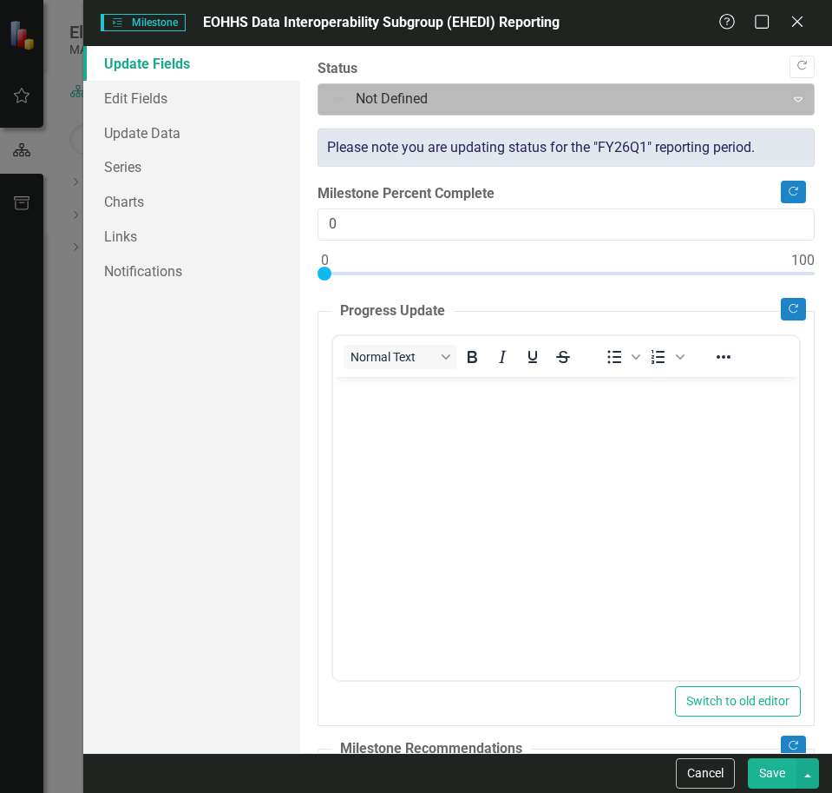
click at [379, 102] on div at bounding box center [552, 99] width 444 height 23
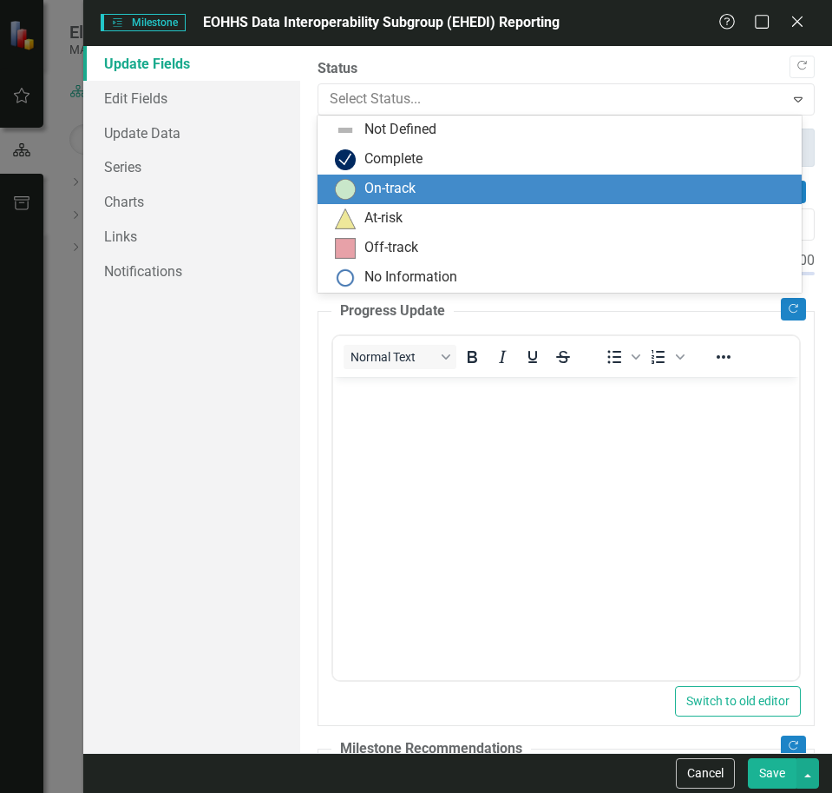
click at [373, 183] on div "On-track" at bounding box center [390, 189] width 51 height 20
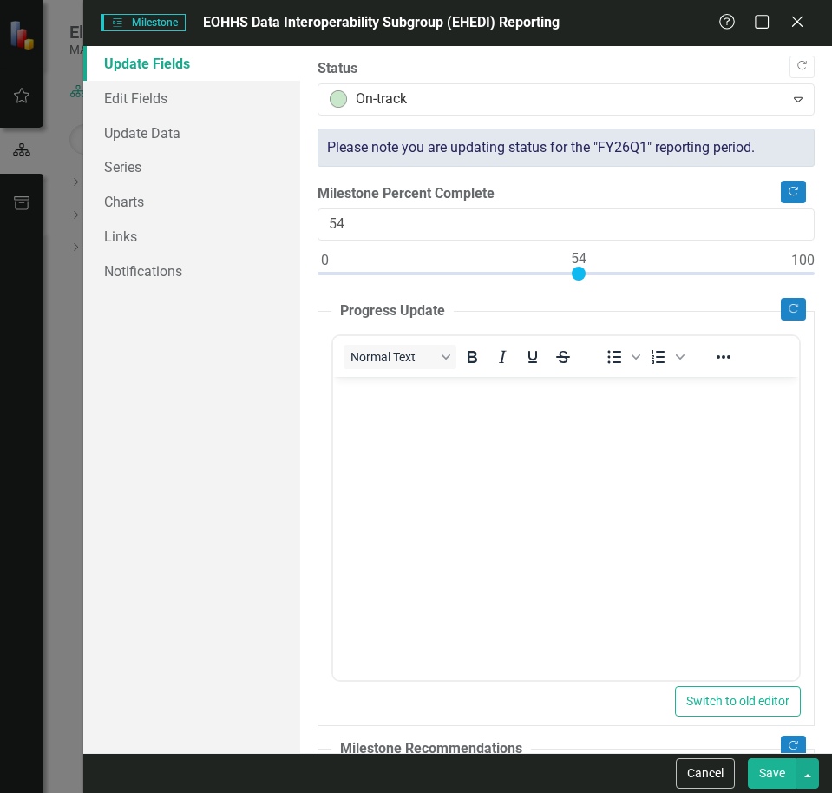
drag, startPoint x: 326, startPoint y: 277, endPoint x: 575, endPoint y: 271, distance: 249.2
click at [575, 271] on div at bounding box center [579, 273] width 14 height 14
type input "50"
drag, startPoint x: 574, startPoint y: 273, endPoint x: 558, endPoint y: 278, distance: 16.2
click at [558, 278] on div at bounding box center [560, 273] width 14 height 14
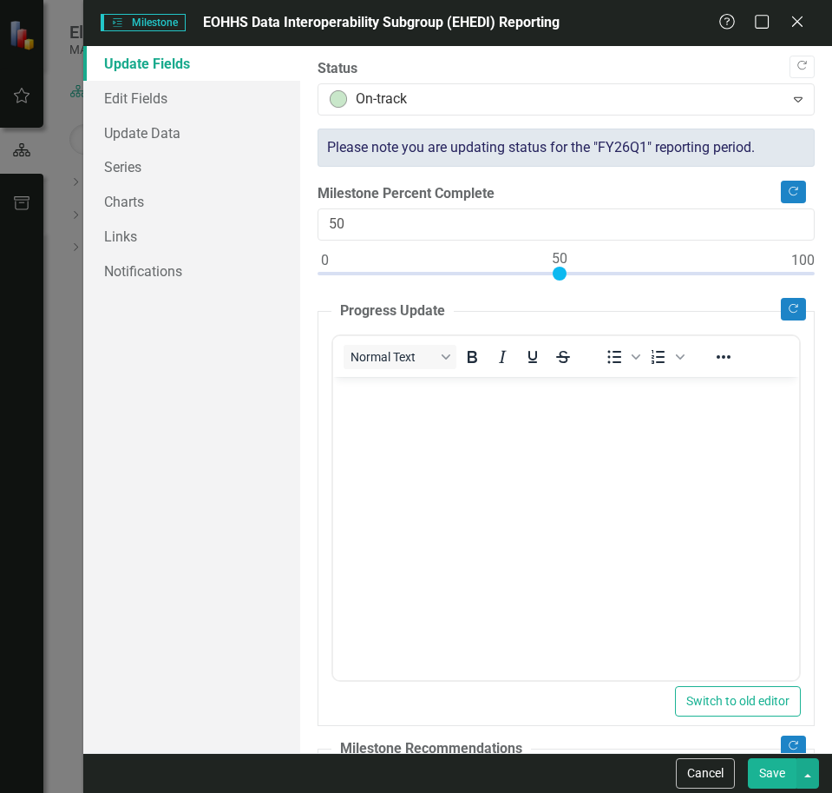
click at [426, 412] on body "Rich Text Area. Press ALT-0 for help." at bounding box center [565, 506] width 466 height 260
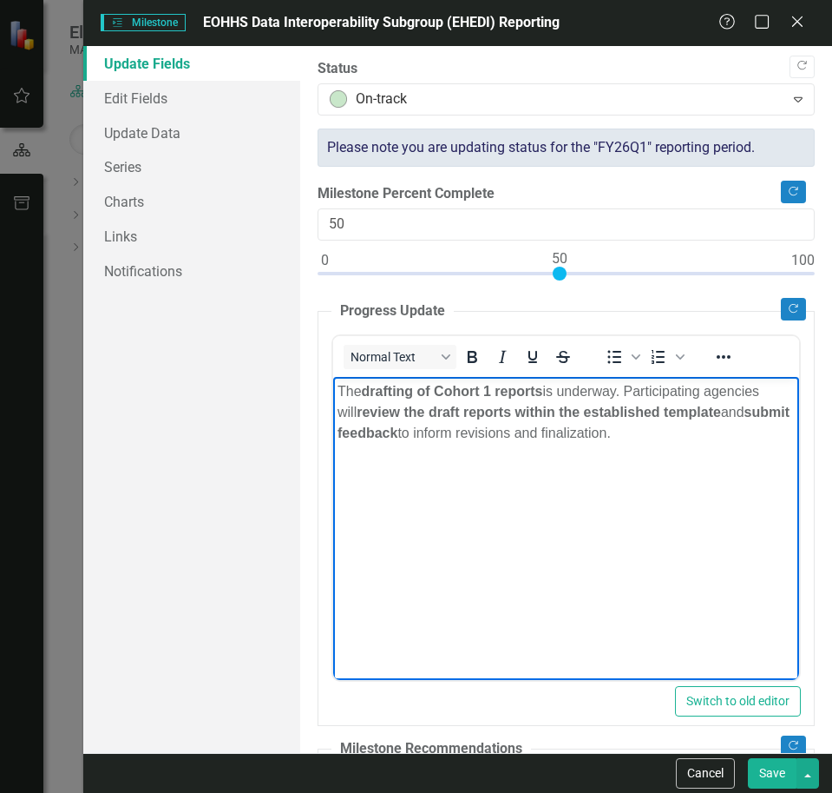
drag, startPoint x: 673, startPoint y: 437, endPoint x: 371, endPoint y: 376, distance: 308.1
click at [332, 391] on html "The drafting of Cohort 1 reports is underway. Participating agencies will revie…" at bounding box center [565, 506] width 466 height 260
click at [476, 347] on icon "Bold" at bounding box center [472, 356] width 21 height 21
click at [615, 467] on body "The drafting of Cohort 1 reports is underway. Participating agencies will revie…" at bounding box center [565, 506] width 466 height 260
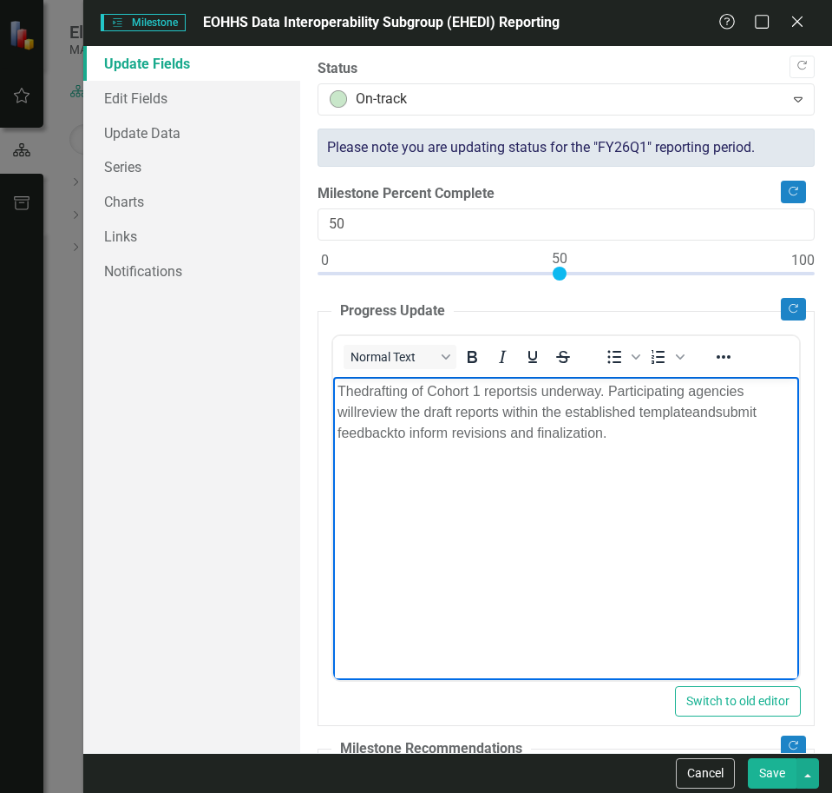
drag, startPoint x: 760, startPoint y: 391, endPoint x: 787, endPoint y: 391, distance: 26.9
click at [787, 391] on html "The drafting of Cohort 1 reports is underway. Participating agencies will revie…" at bounding box center [565, 506] width 466 height 260
click at [464, 433] on p "The drafting of Cohort 1 reports is underway. Participating agencies are in the…" at bounding box center [565, 411] width 457 height 62
click at [516, 530] on body "The drafting of Cohort 1 reports is underway. Participating agencies are in the…" at bounding box center [565, 506] width 466 height 260
click at [549, 452] on body "The drafting of Cohort 1 reports is underway. Participating agencies are in the…" at bounding box center [565, 506] width 466 height 260
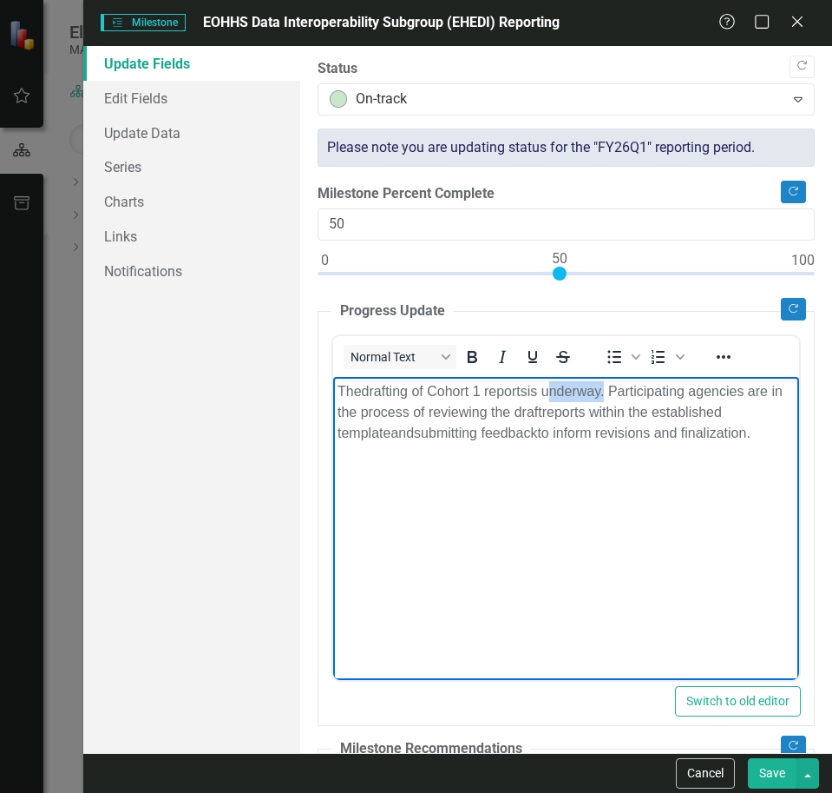
drag, startPoint x: 606, startPoint y: 390, endPoint x: 551, endPoint y: 390, distance: 54.7
click at [551, 390] on p "The drafting of Cohort 1 reports is underway. Participating agencies are in the…" at bounding box center [565, 411] width 457 height 62
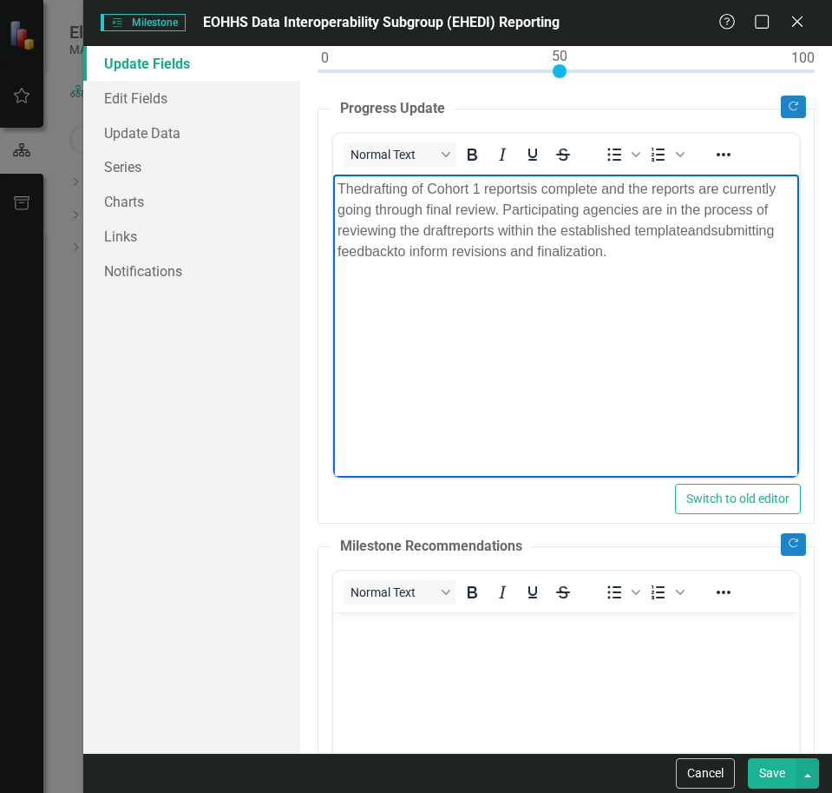
scroll to position [347, 0]
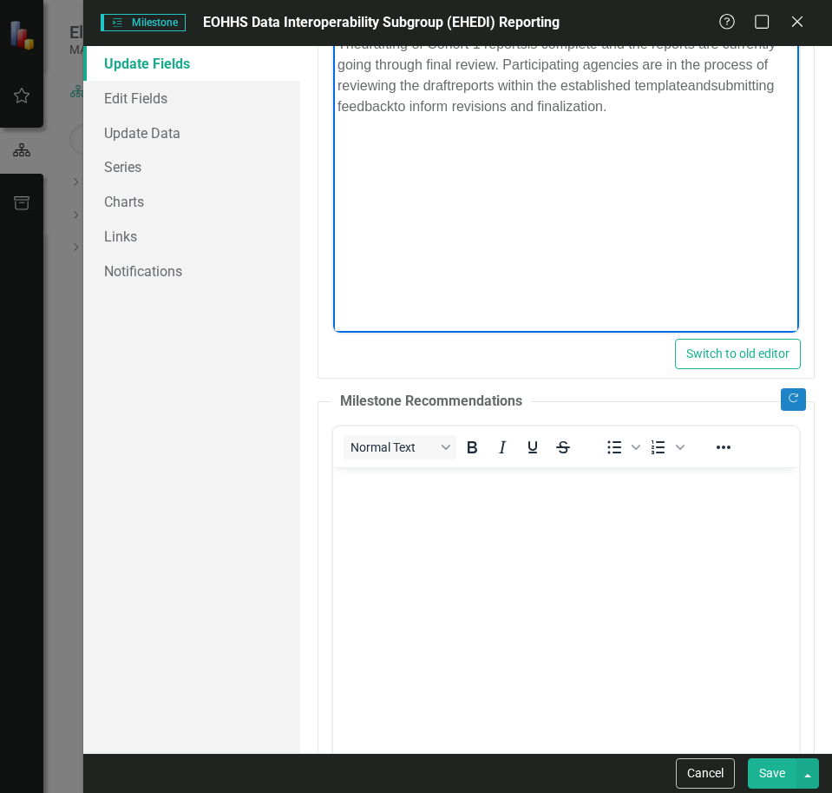
click at [389, 536] on body "Rich Text Area. Press ALT-0 for help." at bounding box center [565, 596] width 466 height 260
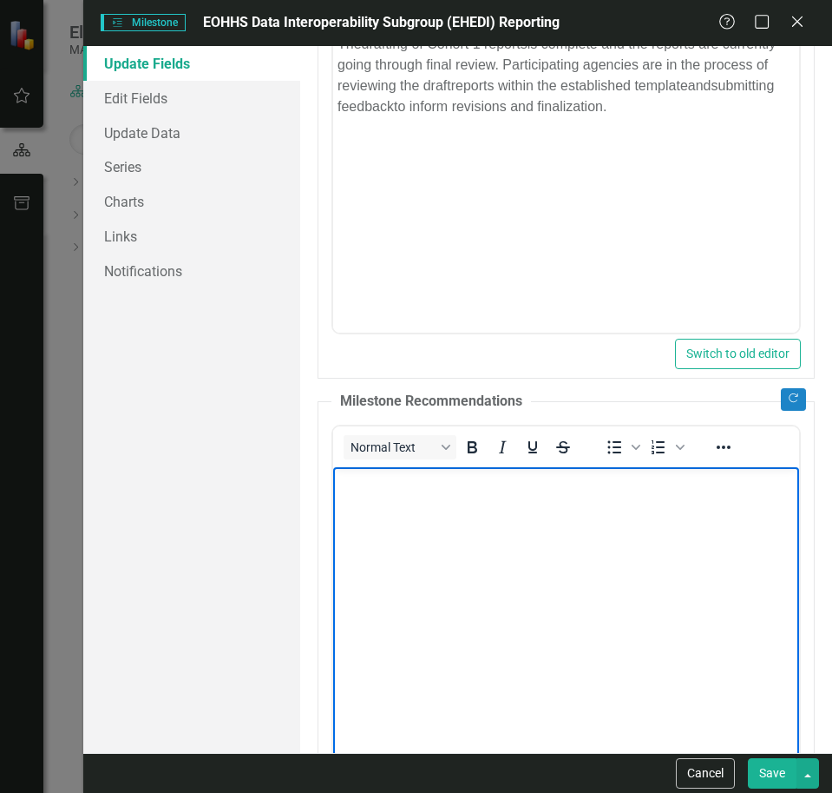
click at [569, 497] on body "Rich Text Area. Press ALT-0 for help." at bounding box center [565, 596] width 466 height 260
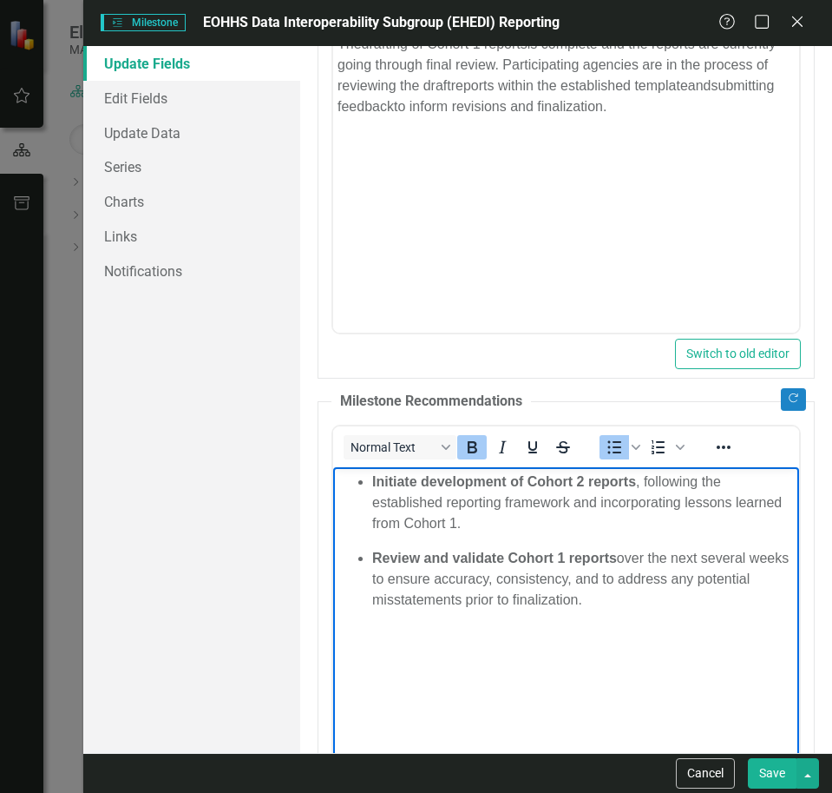
drag, startPoint x: 475, startPoint y: 524, endPoint x: 365, endPoint y: 481, distance: 117.7
click at [365, 481] on ul "Initiate development of Cohort 2 reports , following the established reporting …" at bounding box center [565, 539] width 457 height 139
click at [477, 450] on icon "Bold" at bounding box center [472, 447] width 21 height 21
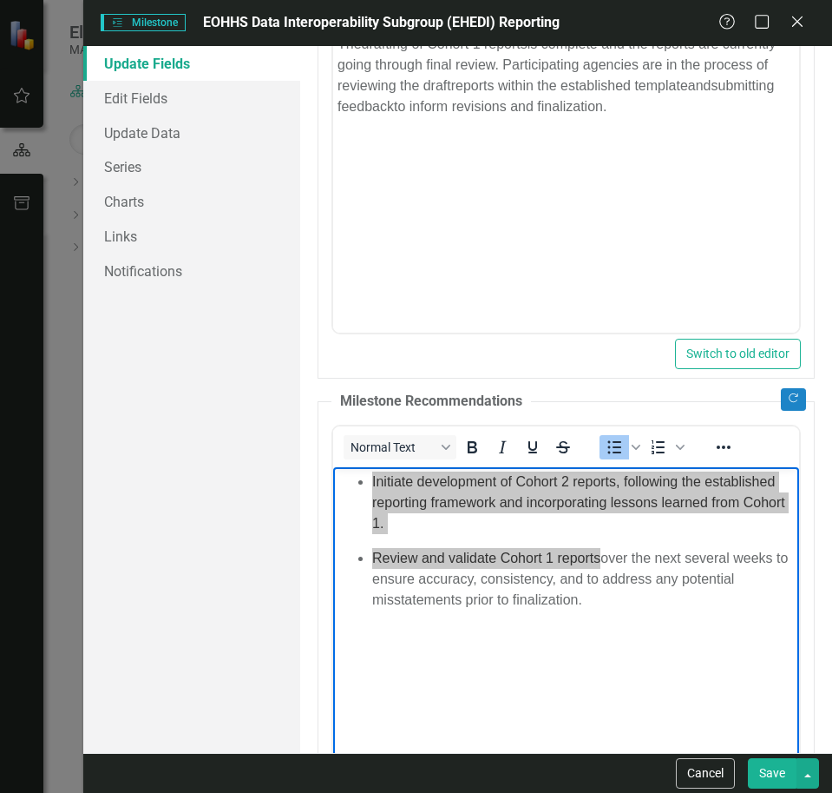
click at [771, 770] on button "Save" at bounding box center [772, 773] width 49 height 30
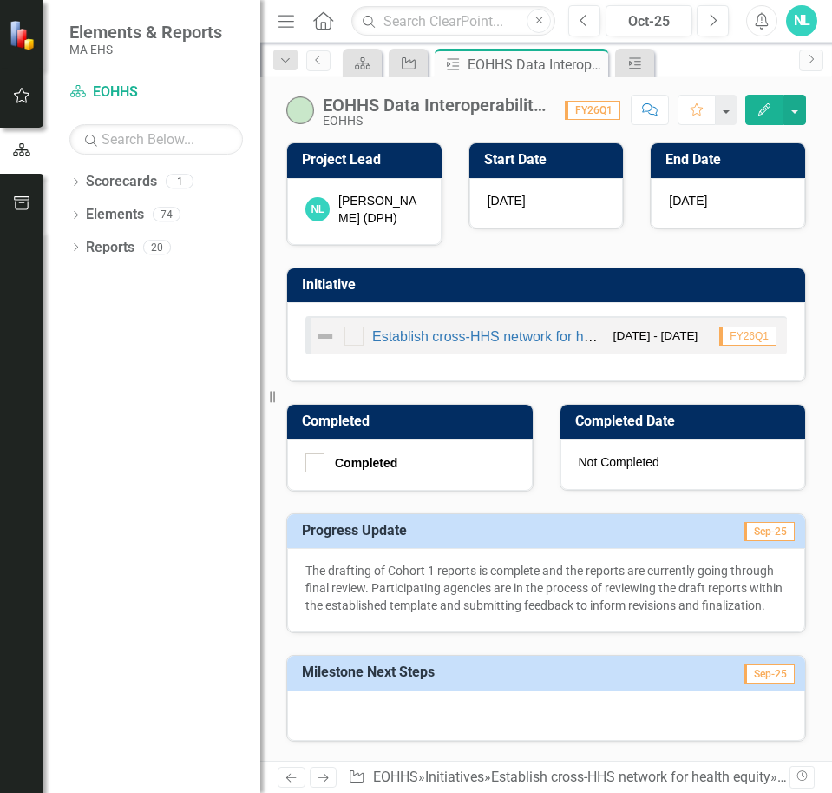
click at [757, 111] on icon "Edit" at bounding box center [765, 109] width 16 height 12
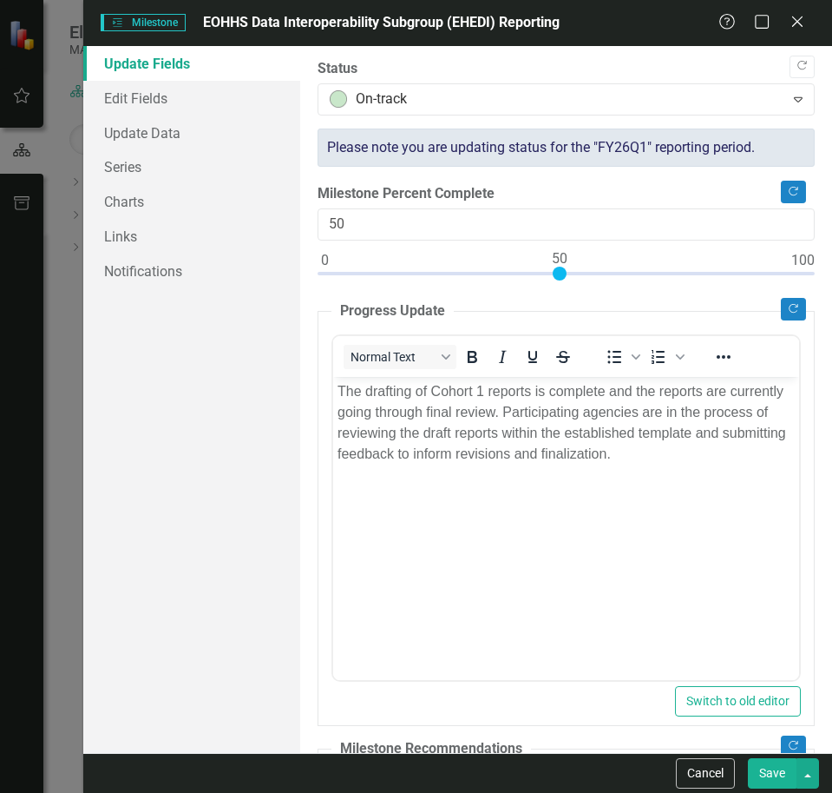
scroll to position [608, 0]
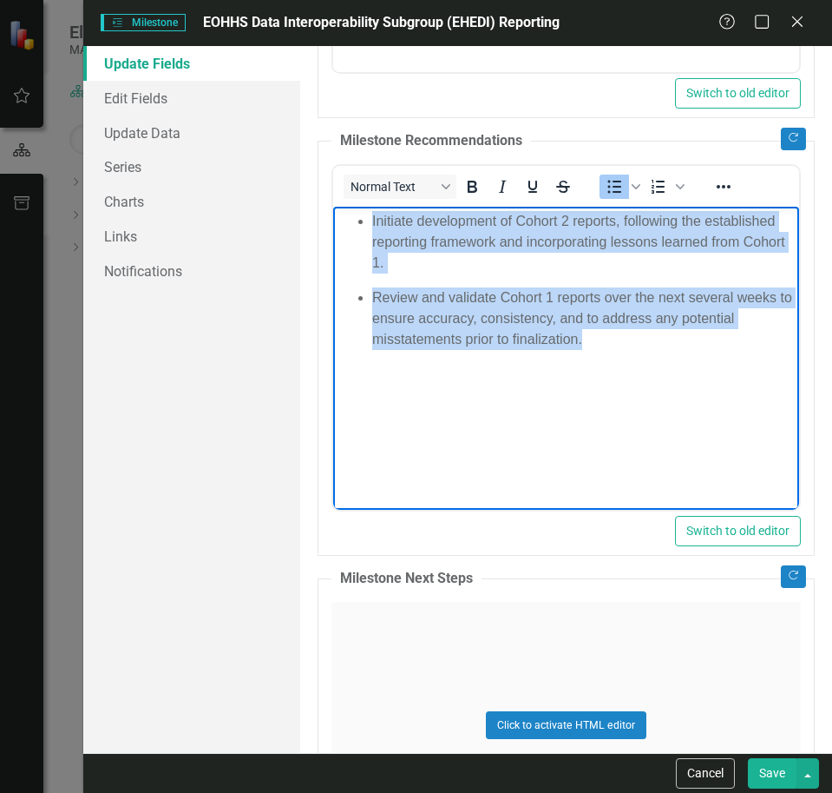
drag, startPoint x: 583, startPoint y: 337, endPoint x: 294, endPoint y: 200, distance: 319.9
click at [332, 206] on html "Initiate development of Cohort 2 reports, following the established reporting f…" at bounding box center [565, 336] width 466 height 260
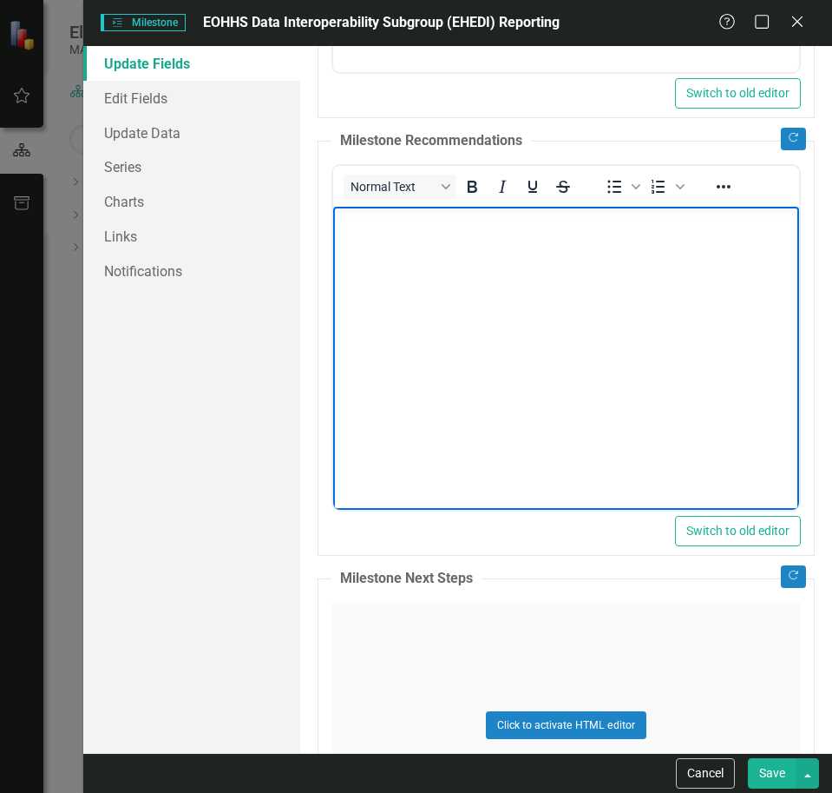
click at [392, 613] on div "Click to activate HTML editor" at bounding box center [567, 725] width 470 height 247
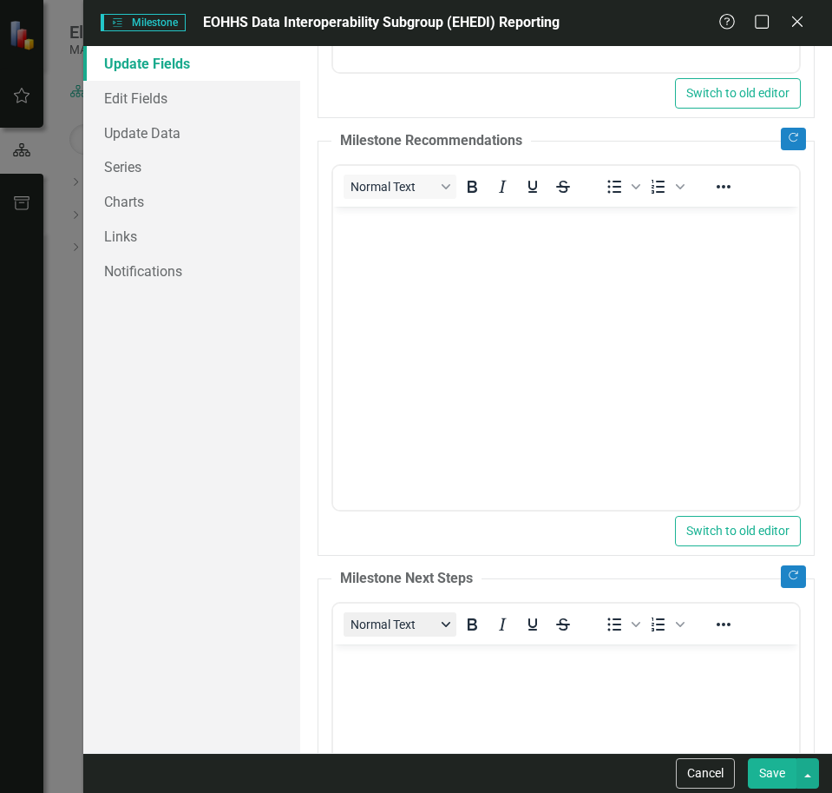
scroll to position [0, 0]
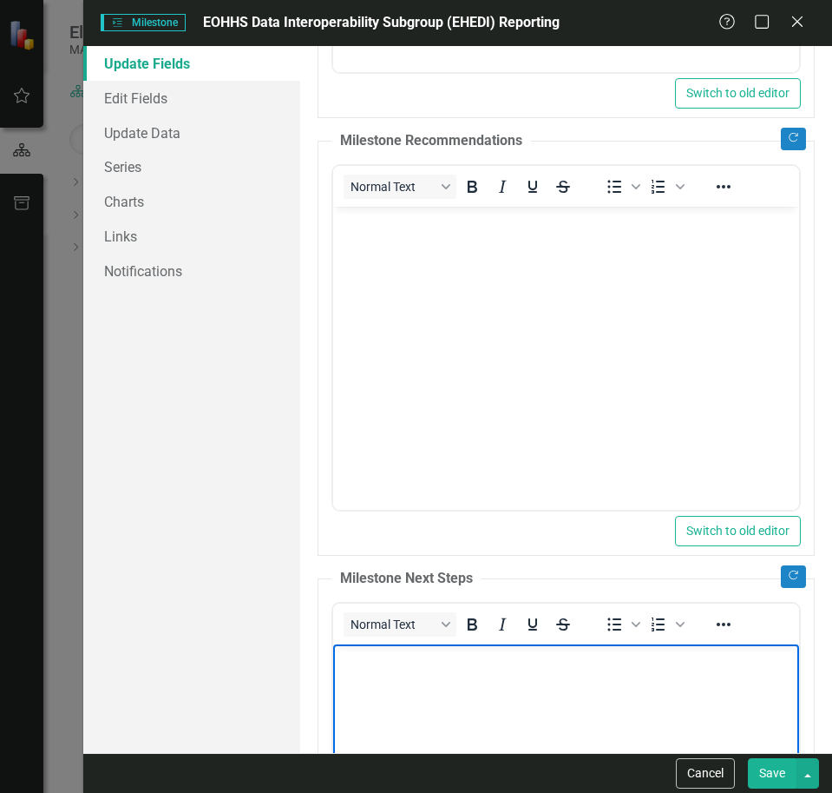
click at [407, 651] on p "Rich Text Area. Press ALT-0 for help." at bounding box center [565, 658] width 457 height 21
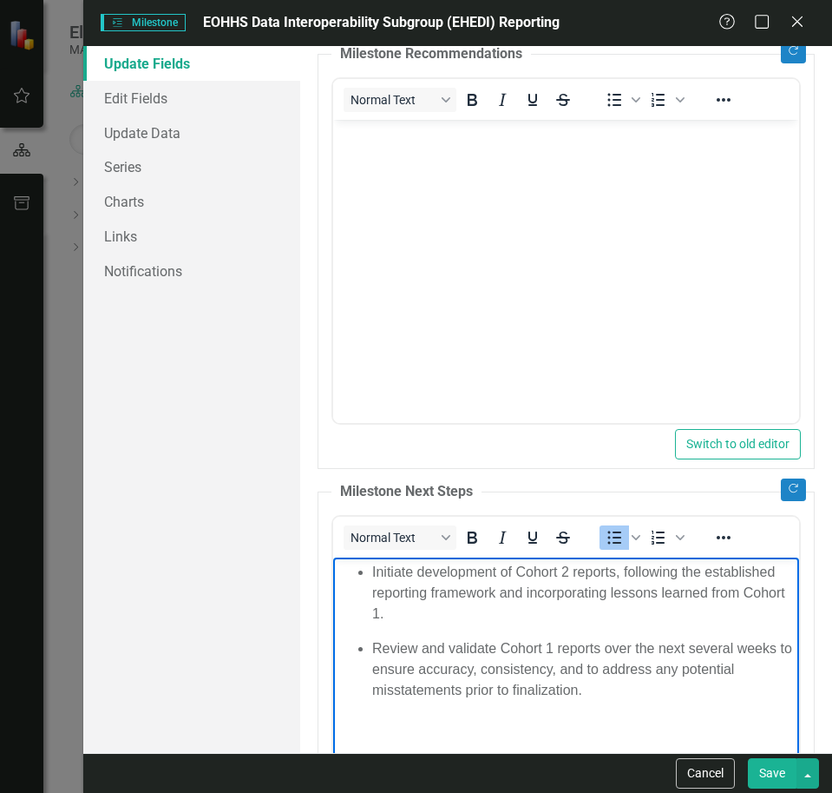
scroll to position [781, 0]
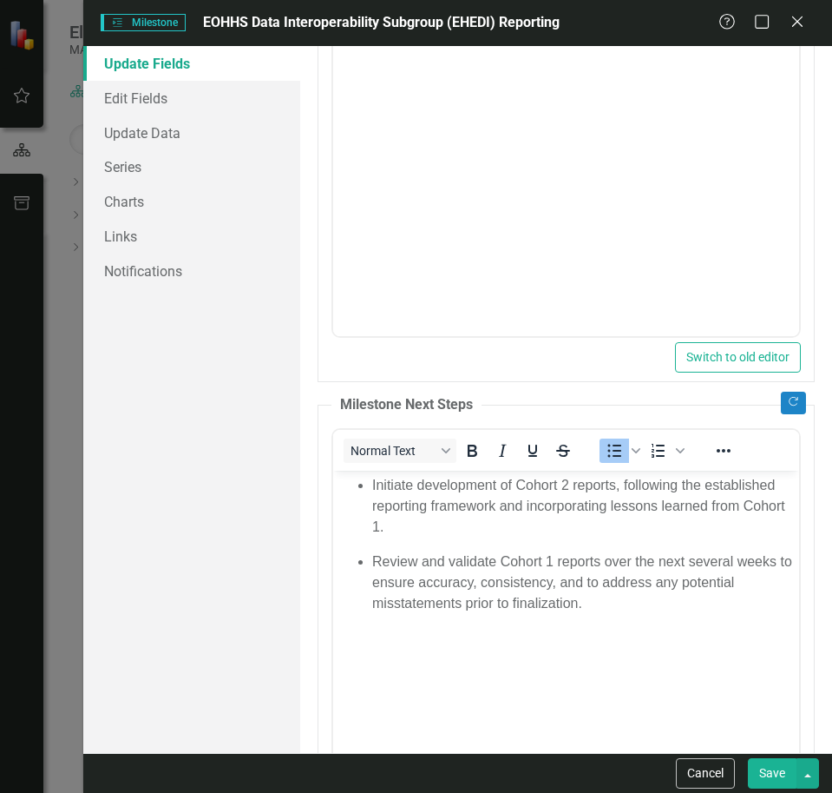
click at [771, 785] on button "Save" at bounding box center [772, 773] width 49 height 30
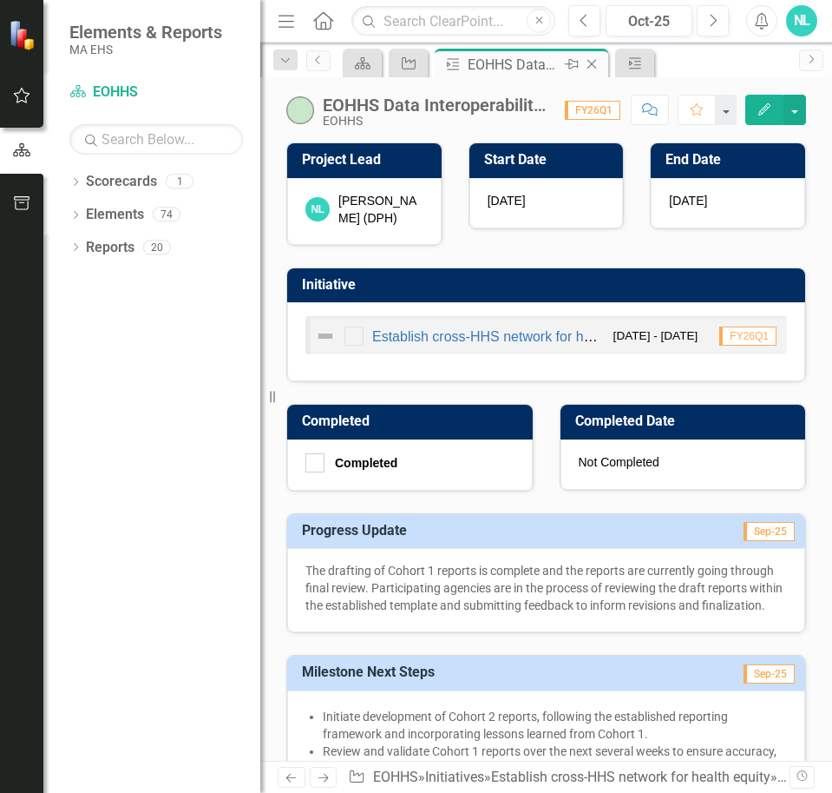
click at [590, 62] on icon at bounding box center [593, 65] width 10 height 10
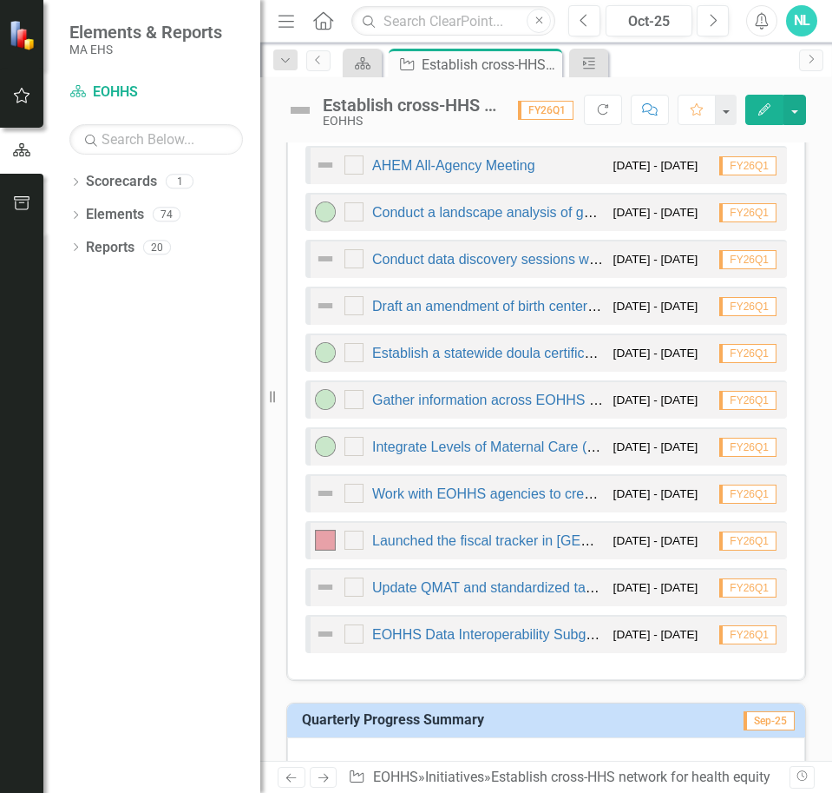
scroll to position [1389, 0]
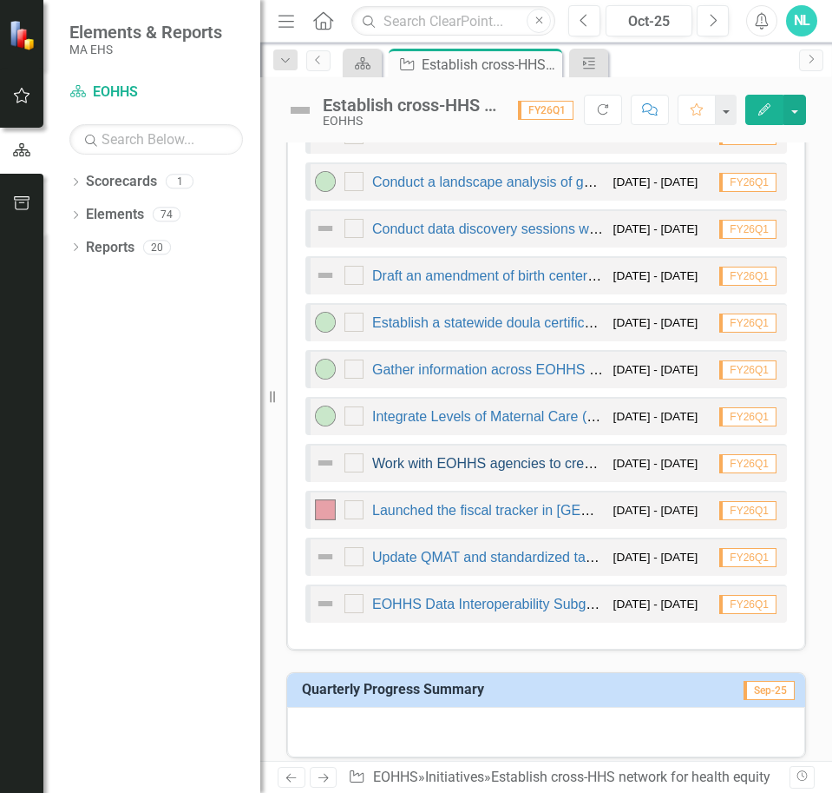
click at [426, 470] on link "Work with EOHHS agencies to create a community relationship database cataloguin…" at bounding box center [808, 463] width 872 height 15
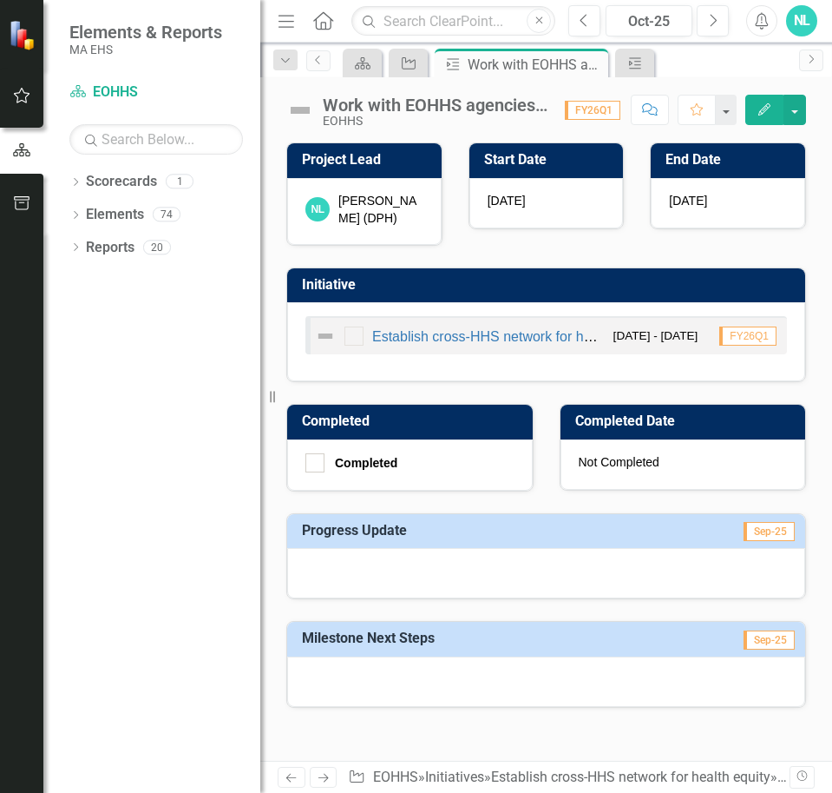
click at [769, 107] on icon "button" at bounding box center [765, 109] width 12 height 12
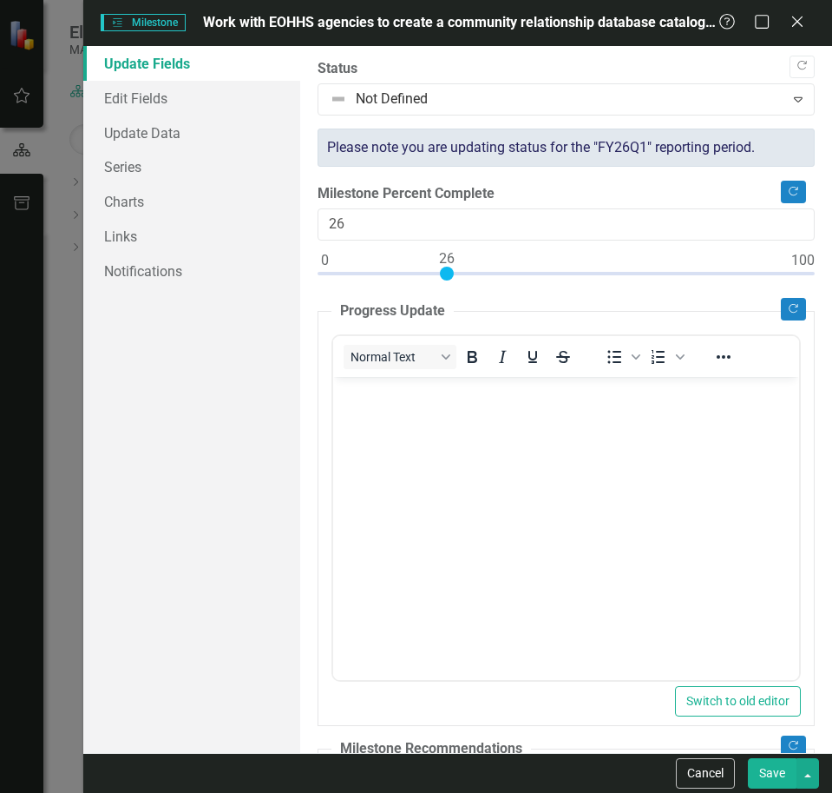
type input "25"
drag, startPoint x: 326, startPoint y: 279, endPoint x: 444, endPoint y: 266, distance: 118.8
click at [445, 266] on div at bounding box center [442, 273] width 14 height 14
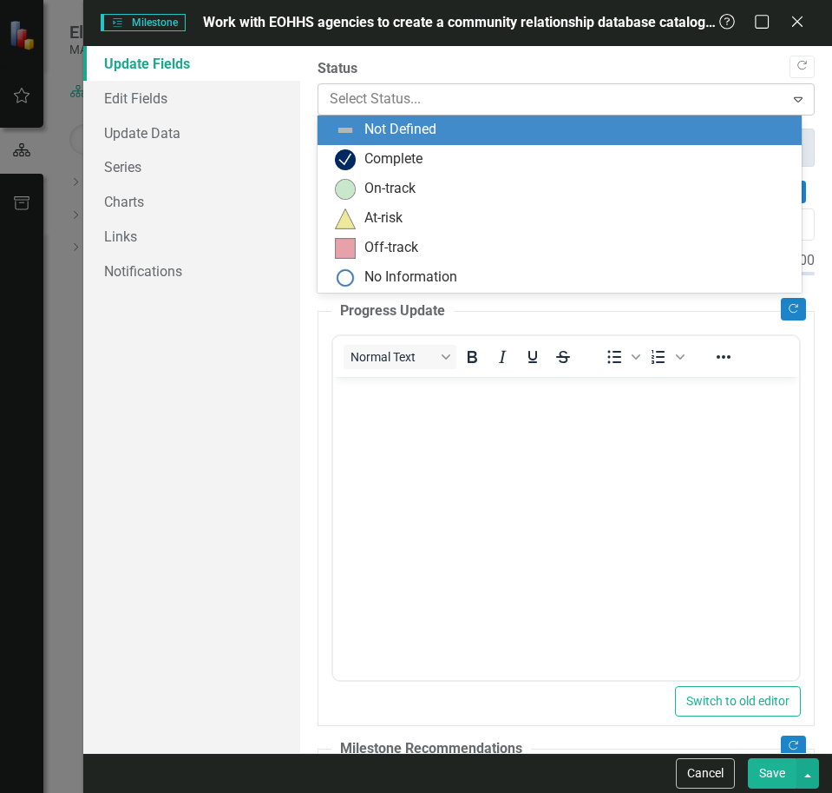
click at [432, 104] on div at bounding box center [552, 99] width 444 height 23
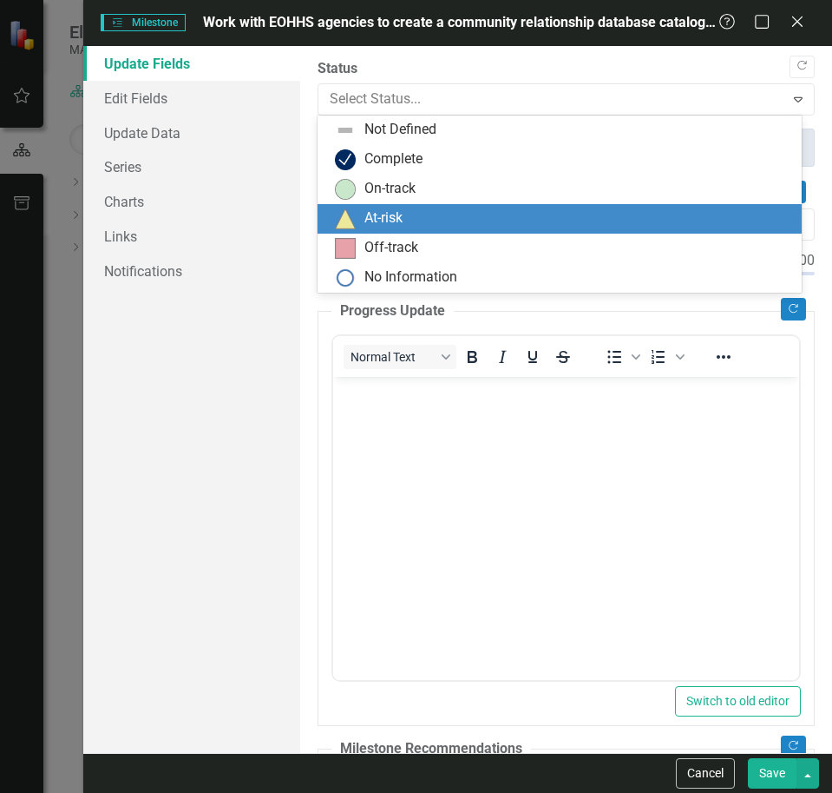
click at [380, 224] on div "At-risk" at bounding box center [384, 218] width 38 height 20
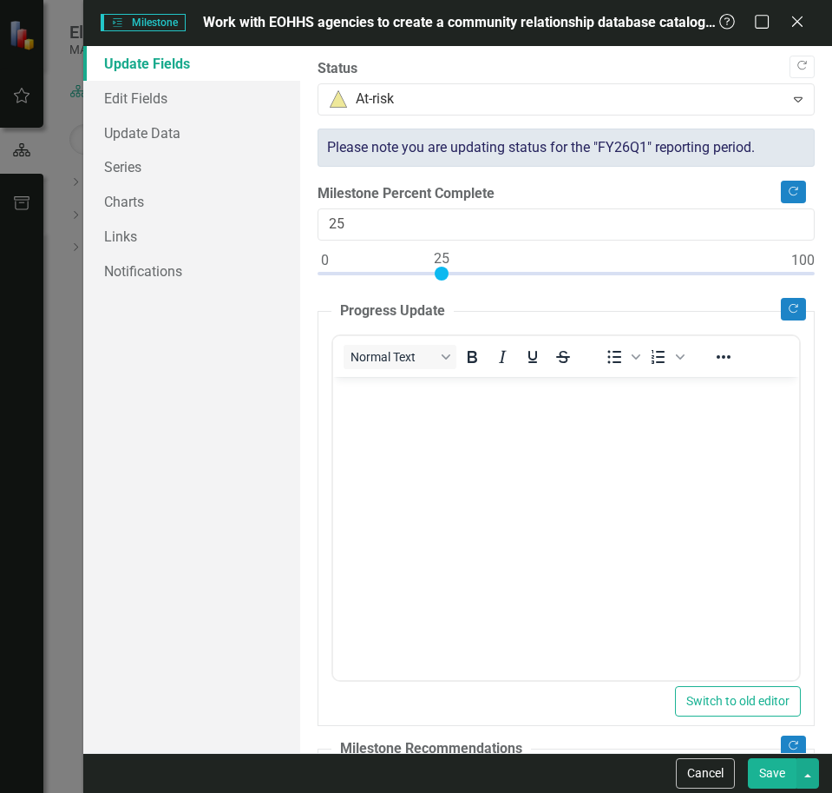
click at [379, 396] on p "Rich Text Area. Press ALT-0 for help." at bounding box center [565, 390] width 457 height 21
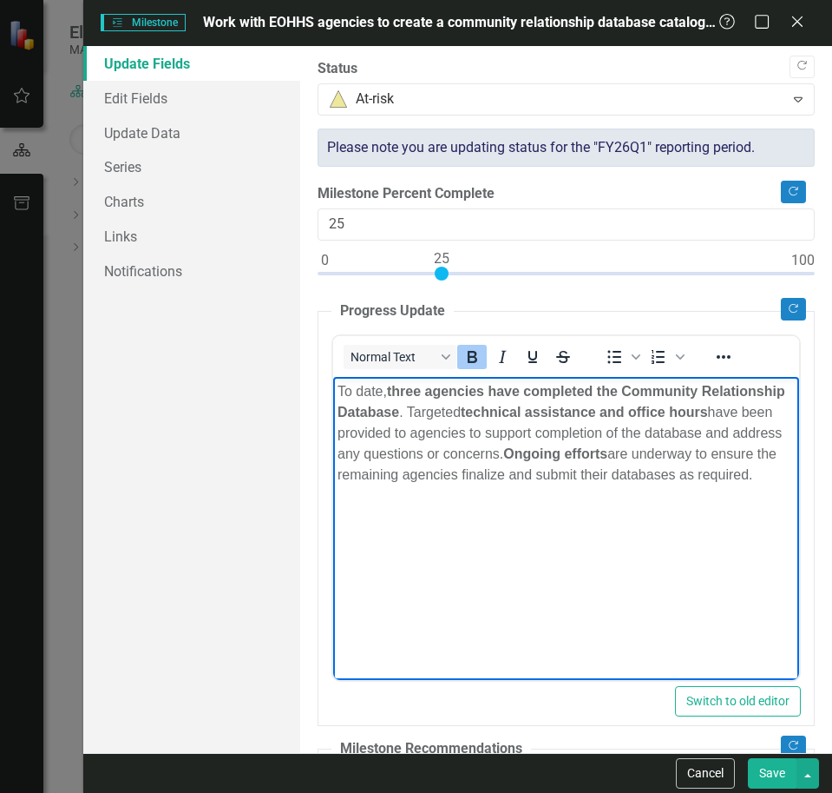
drag, startPoint x: 506, startPoint y: 504, endPoint x: 649, endPoint y: 451, distance: 152.7
click at [649, 451] on body "To date, three agencies have completed the Community Relationship Database . Ta…" at bounding box center [565, 506] width 466 height 260
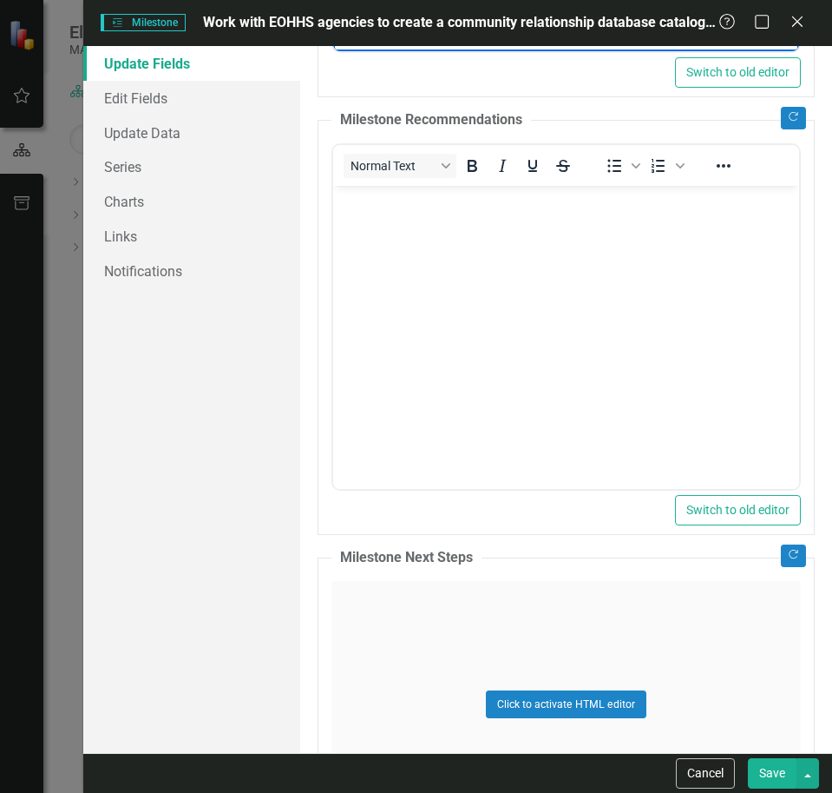
scroll to position [781, 0]
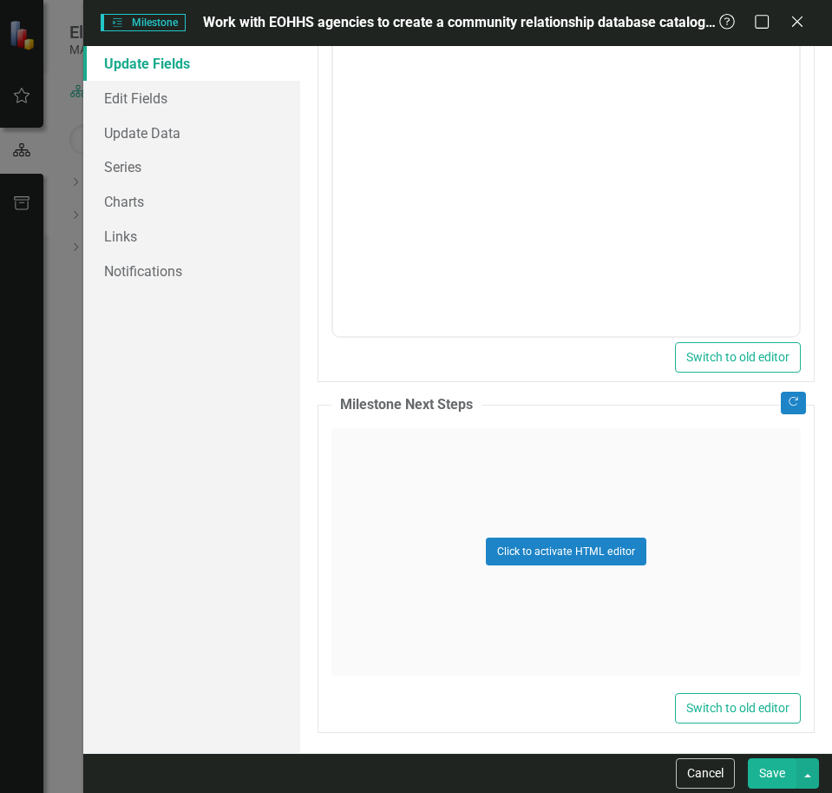
click at [418, 567] on div "Click to activate HTML editor" at bounding box center [567, 551] width 470 height 247
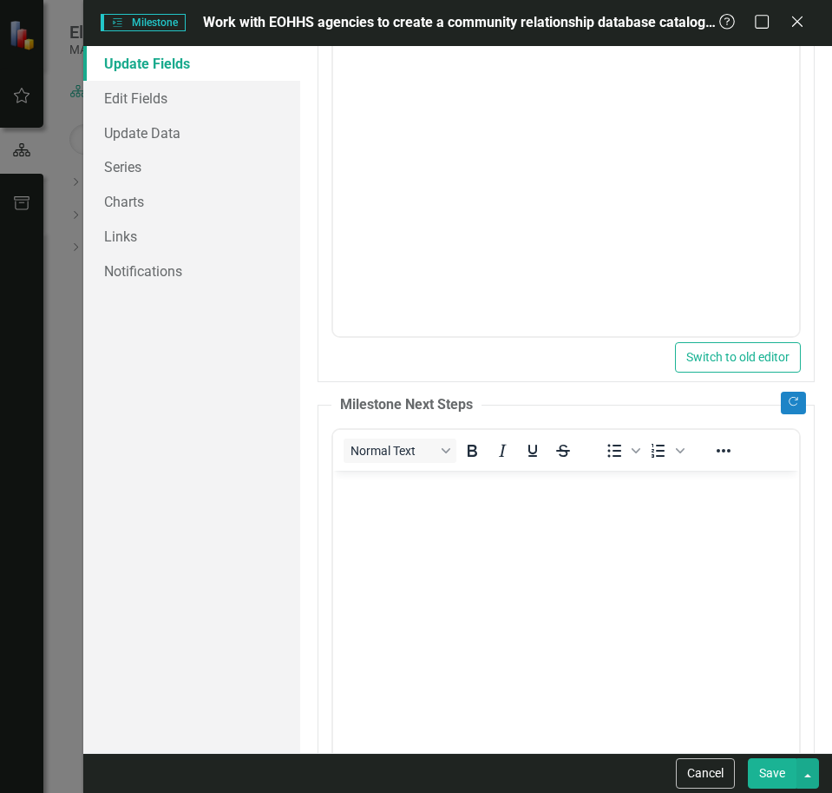
scroll to position [0, 0]
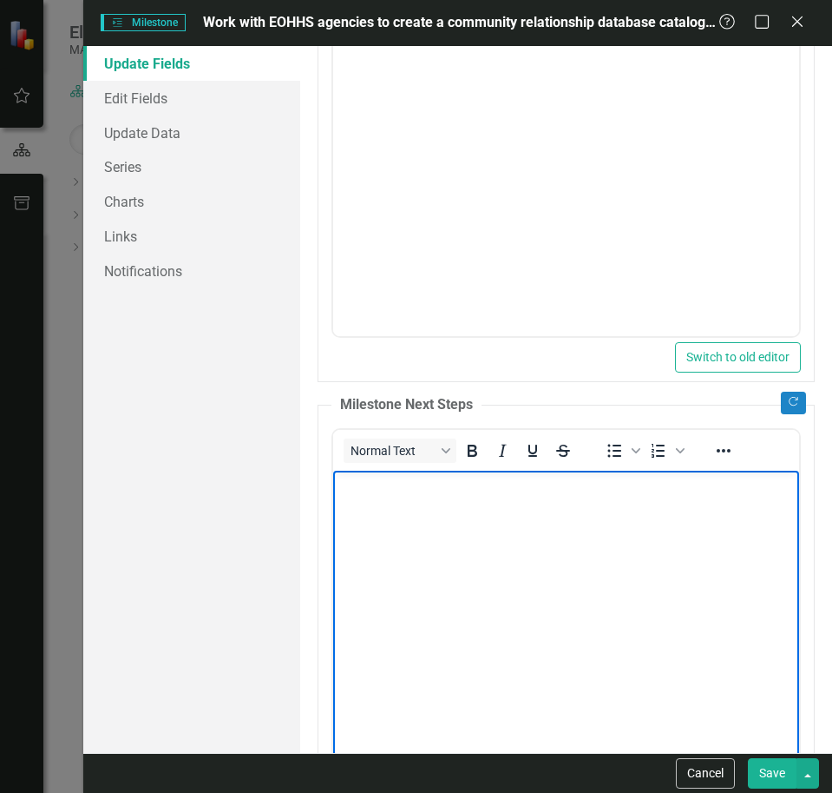
click at [417, 566] on body "Rich Text Area. Press ALT-0 for help." at bounding box center [565, 600] width 466 height 260
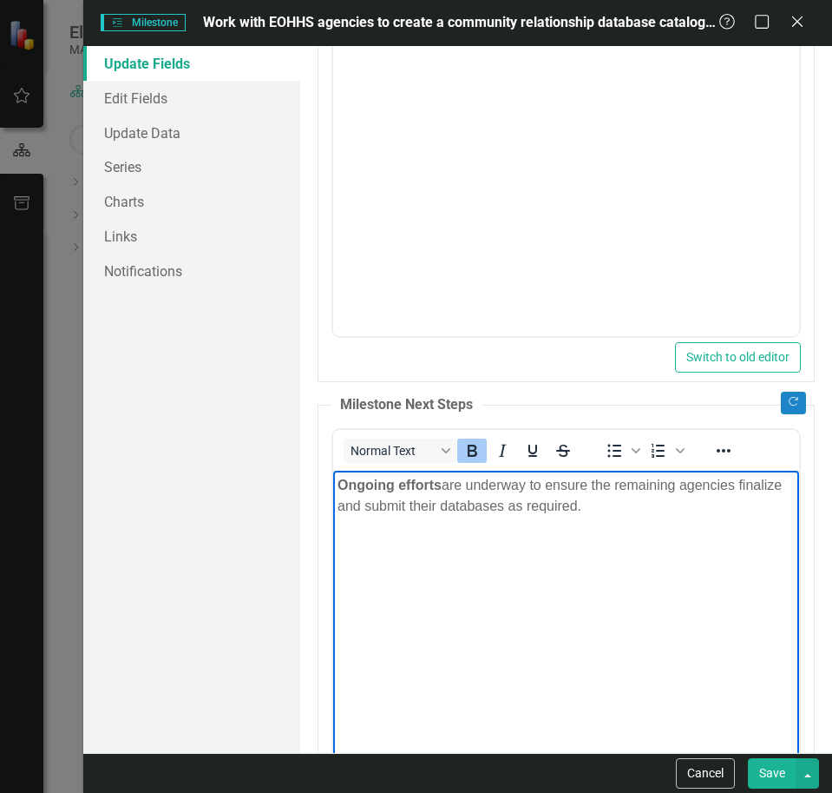
drag, startPoint x: 572, startPoint y: 497, endPoint x: 659, endPoint y: 941, distance: 452.0
click at [332, 475] on html "Ongoing efforts are underway to ensure the remaining agencies finalize and subm…" at bounding box center [565, 600] width 466 height 260
click at [473, 451] on icon "Bold" at bounding box center [473, 450] width 10 height 12
click at [585, 509] on p "Ongoing efforts are underway to ensure the remaining agencies finalize and subm…" at bounding box center [565, 495] width 457 height 42
click at [598, 511] on p "Ongoing efforts are underway to ensure the remaining agencies finalize and subm…" at bounding box center [565, 495] width 457 height 42
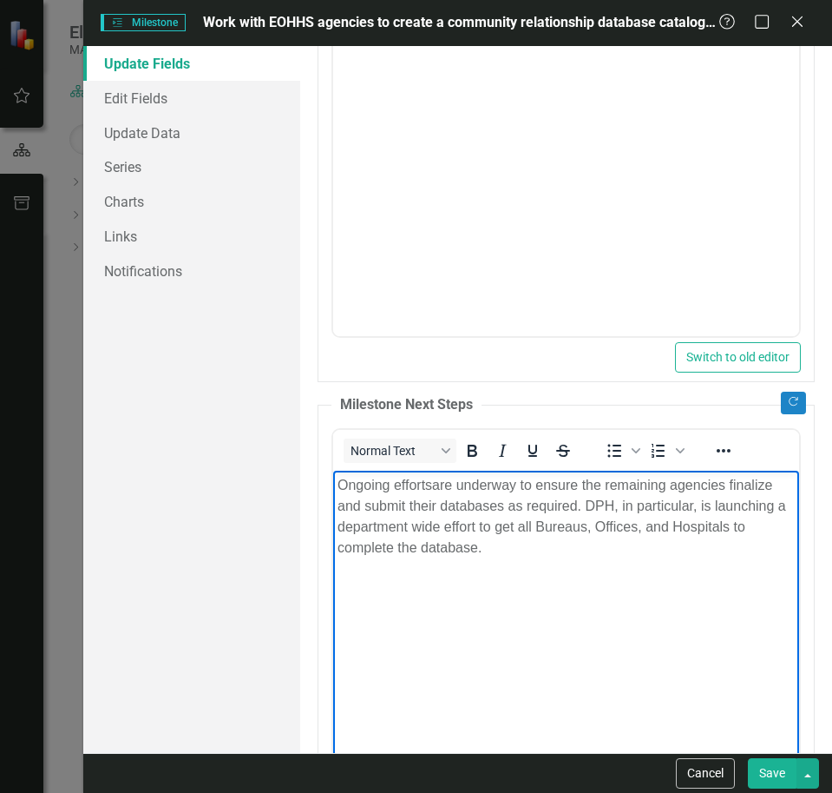
click at [773, 783] on button "Save" at bounding box center [772, 773] width 49 height 30
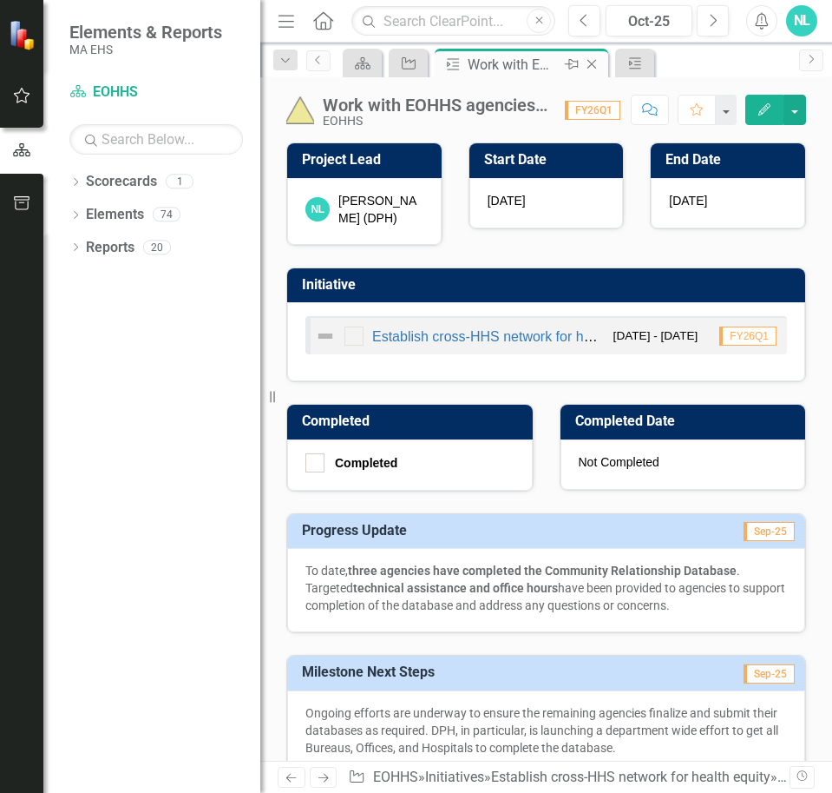
click at [589, 63] on icon "Close" at bounding box center [591, 64] width 17 height 14
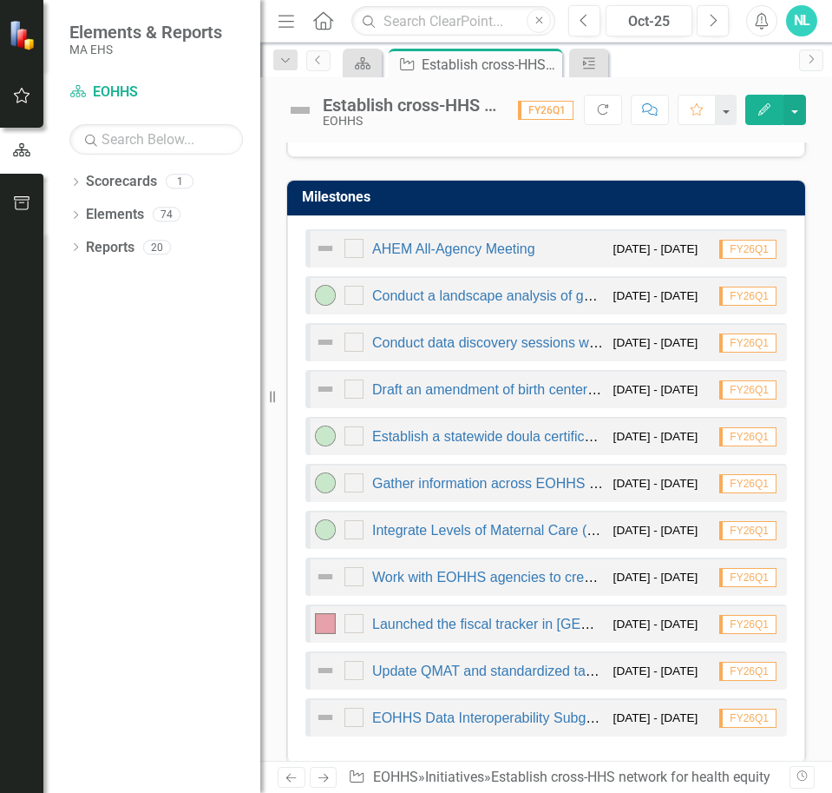
scroll to position [1302, 0]
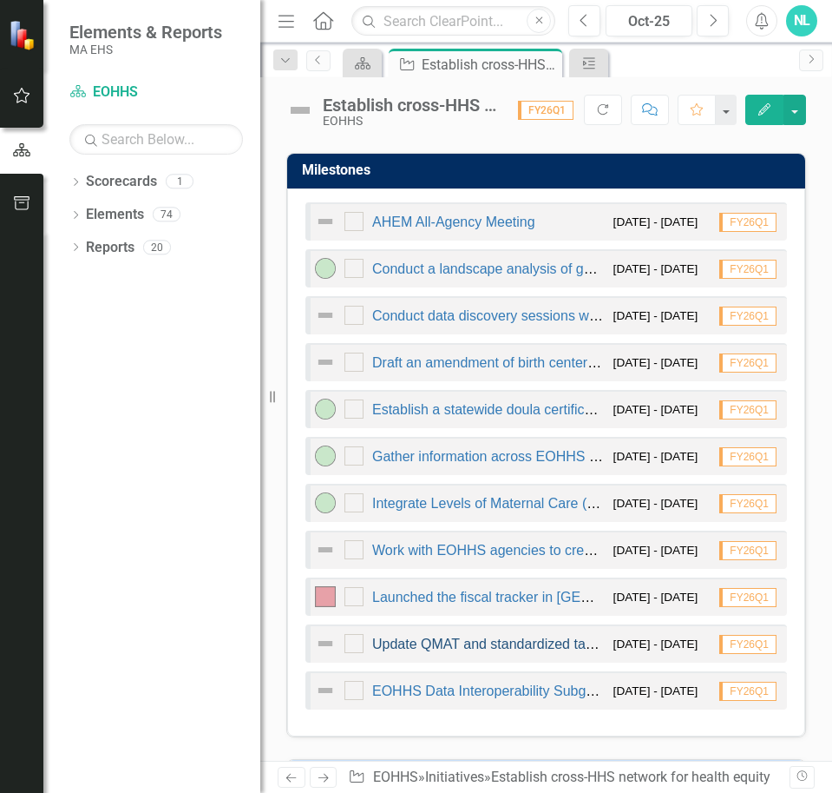
click at [471, 651] on link "Update QMAT and standardized taxonomy" at bounding box center [503, 643] width 262 height 15
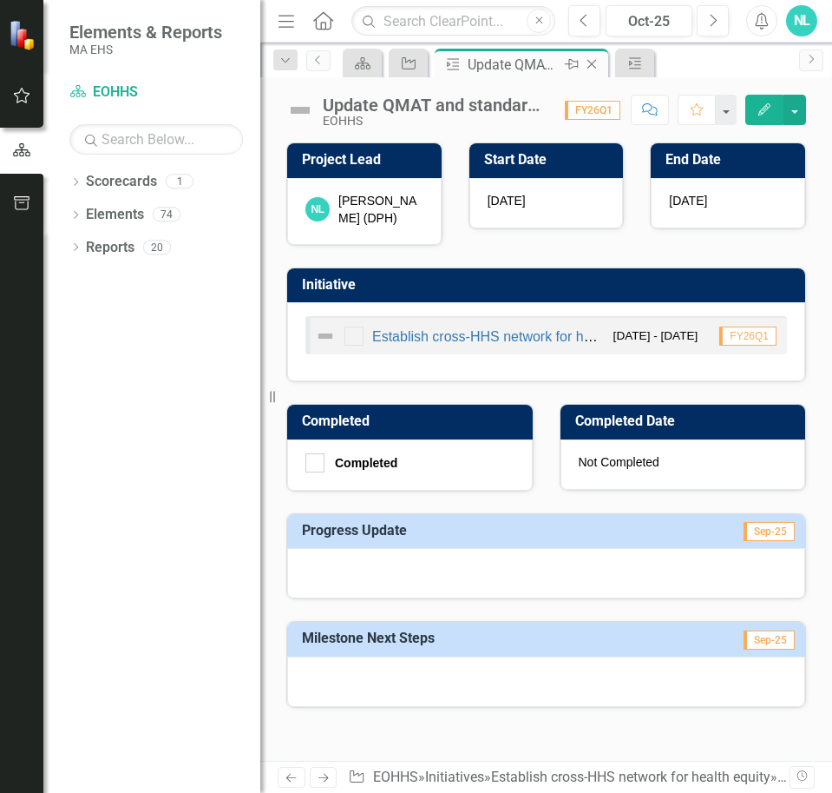
click at [595, 61] on icon "Close" at bounding box center [591, 64] width 17 height 14
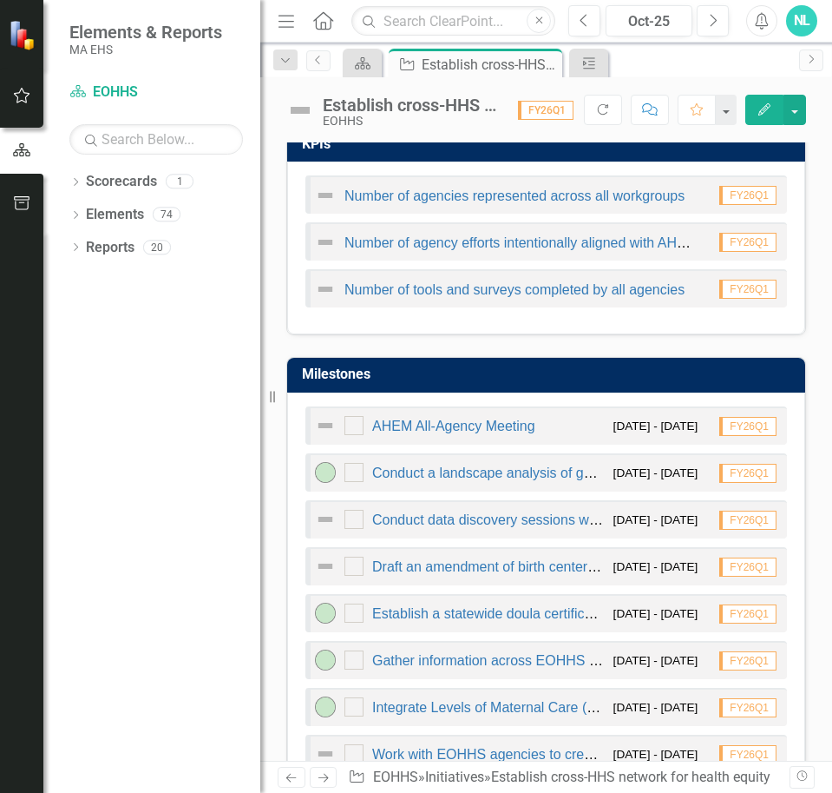
scroll to position [1128, 0]
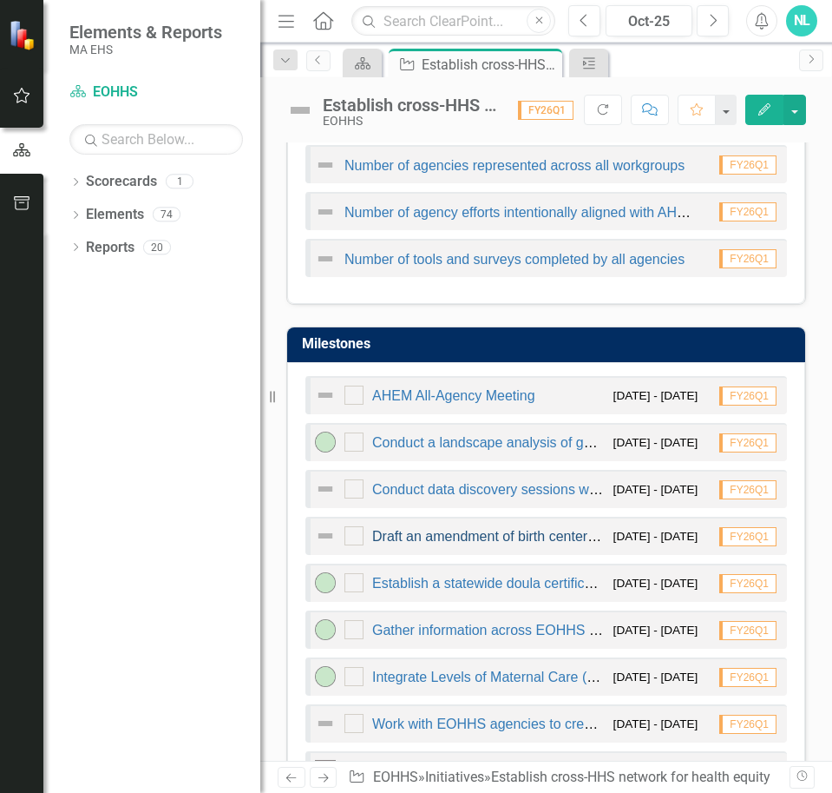
click at [405, 543] on link "Draft an amendment of birth centers regulations to meet national standards." at bounding box center [604, 536] width 465 height 15
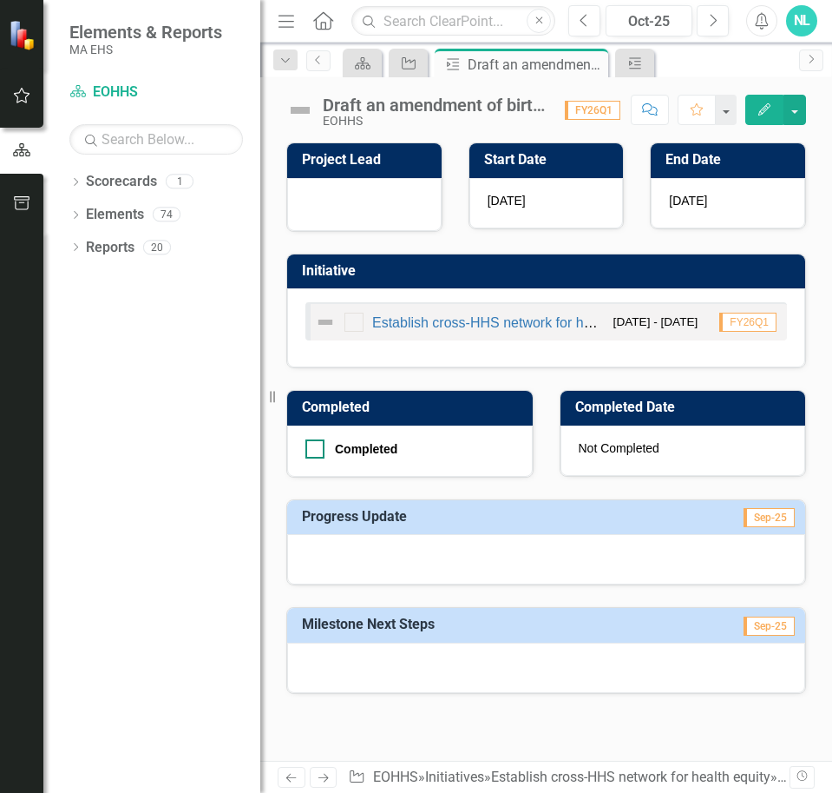
click at [325, 450] on div "Completed" at bounding box center [406, 448] width 201 height 19
click at [317, 450] on input "Completed" at bounding box center [311, 444] width 11 height 11
checkbox input "true"
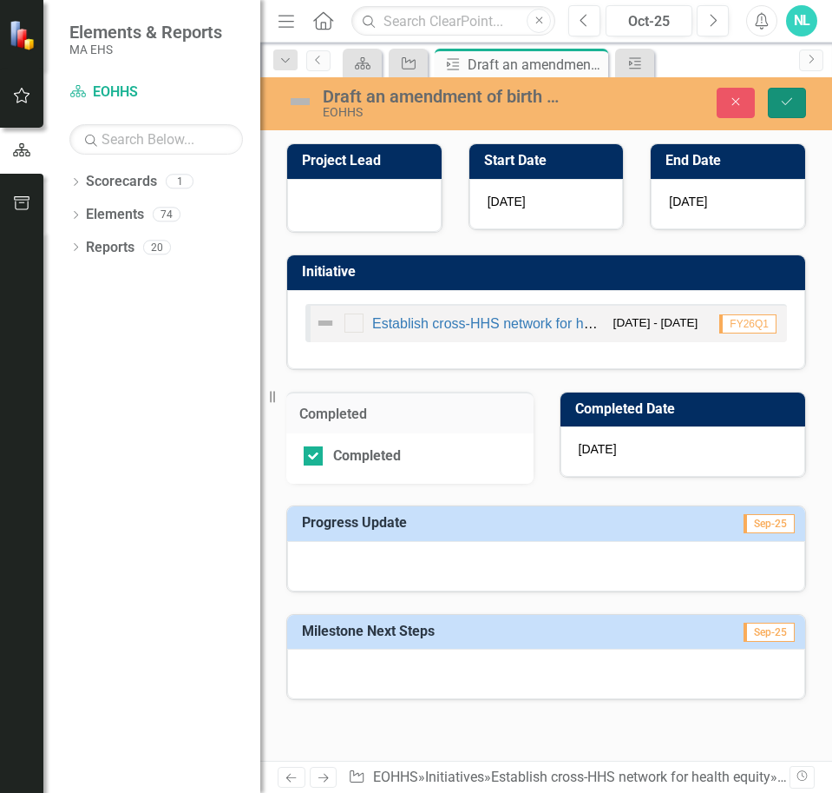
click at [780, 110] on button "Save" at bounding box center [787, 103] width 38 height 30
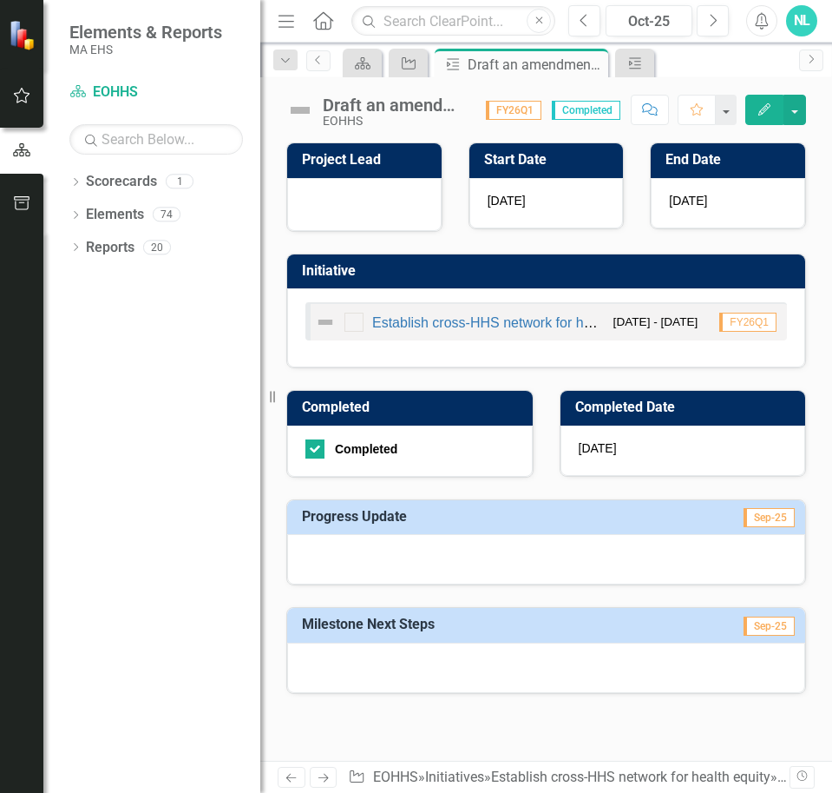
click at [770, 115] on icon "Edit" at bounding box center [765, 109] width 16 height 12
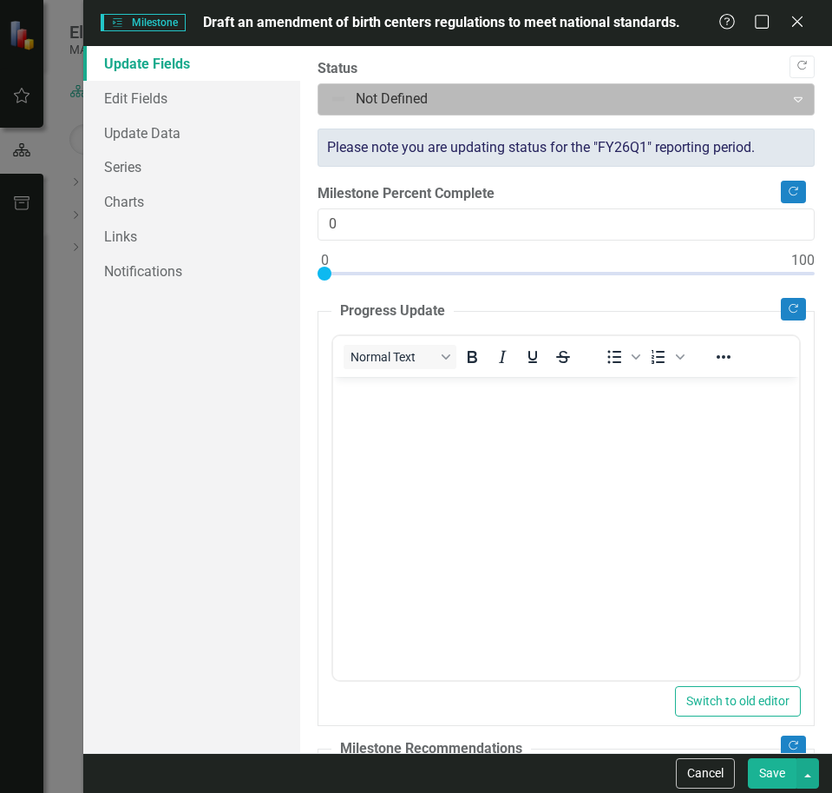
click at [381, 94] on div at bounding box center [552, 99] width 444 height 23
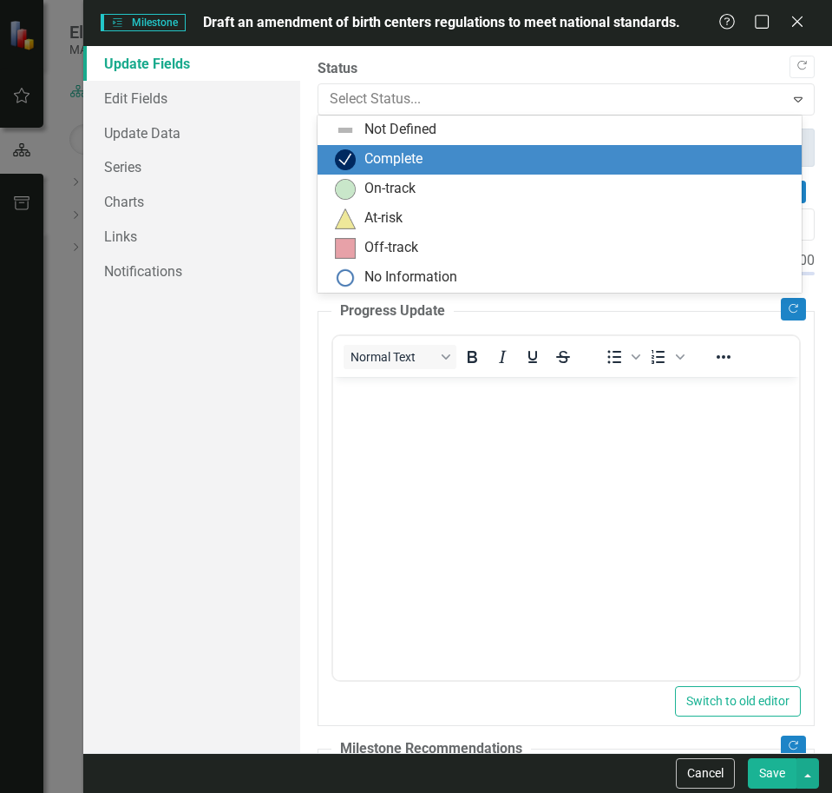
click at [362, 165] on div "Complete" at bounding box center [563, 159] width 457 height 21
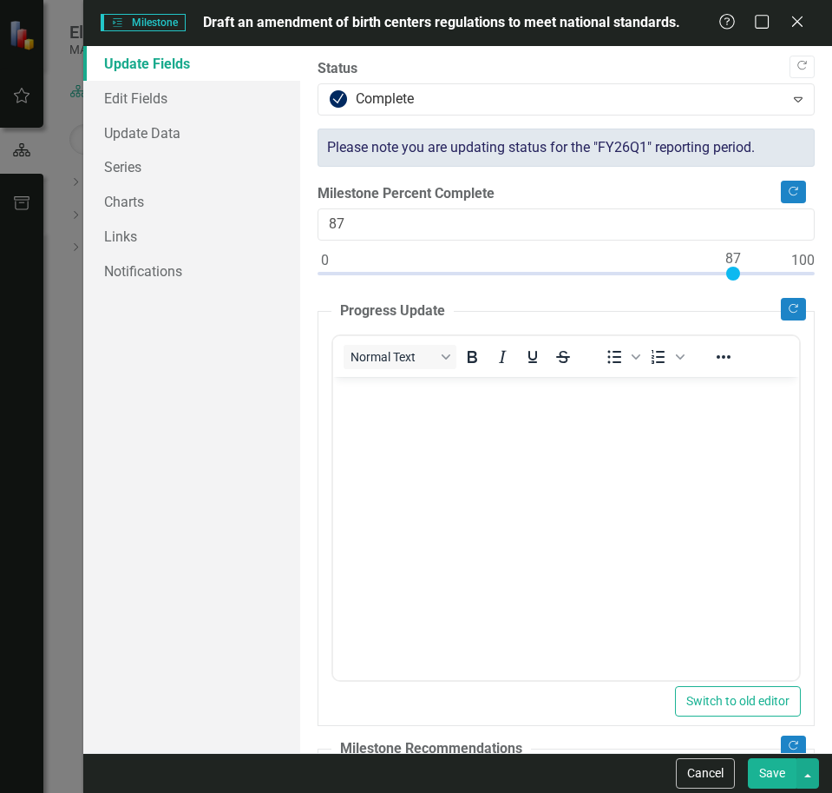
type input "100"
drag, startPoint x: 319, startPoint y: 275, endPoint x: 830, endPoint y: 238, distance: 511.8
click at [830, 238] on div ""Update" fields in ClearPoint are the fields that change from reporting period …" at bounding box center [566, 399] width 532 height 707
click at [488, 436] on body "Rich Text Area. Press ALT-0 for help." at bounding box center [565, 506] width 466 height 260
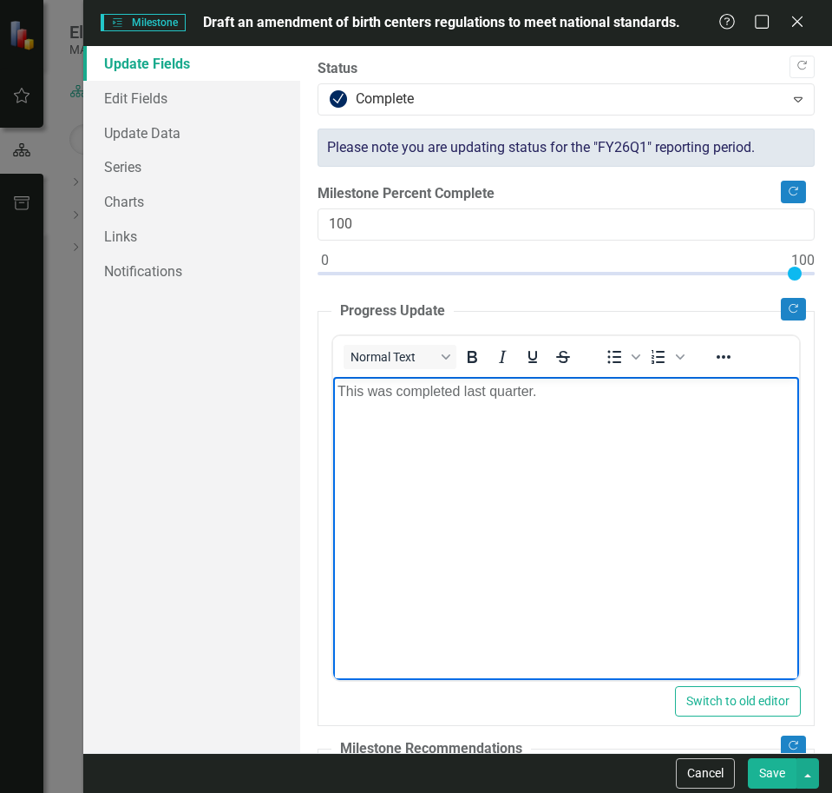
click at [760, 774] on button "Save" at bounding box center [772, 773] width 49 height 30
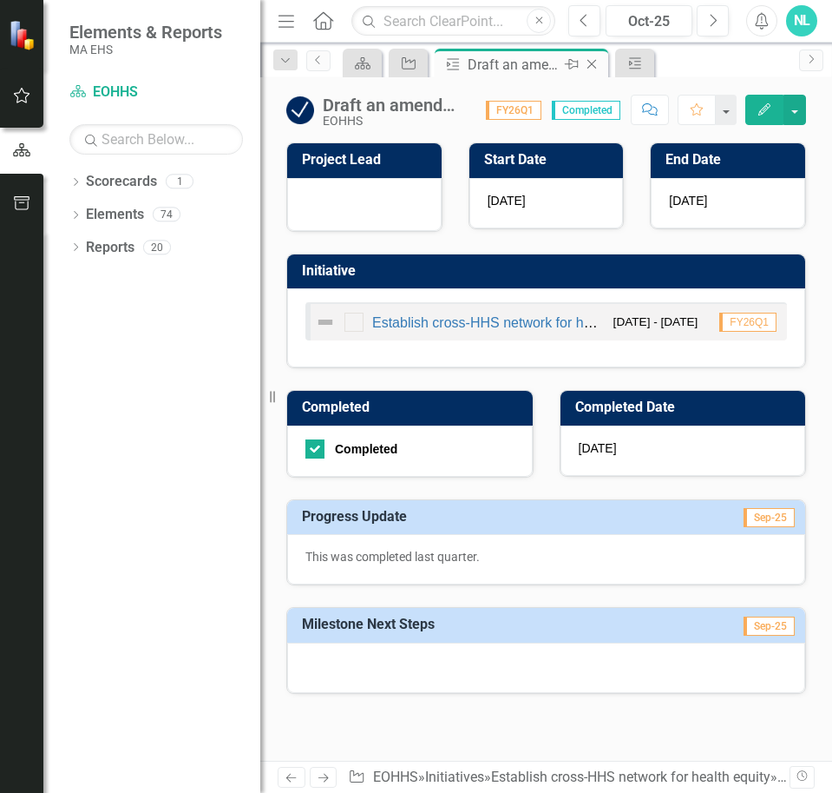
click at [589, 67] on icon at bounding box center [593, 65] width 10 height 10
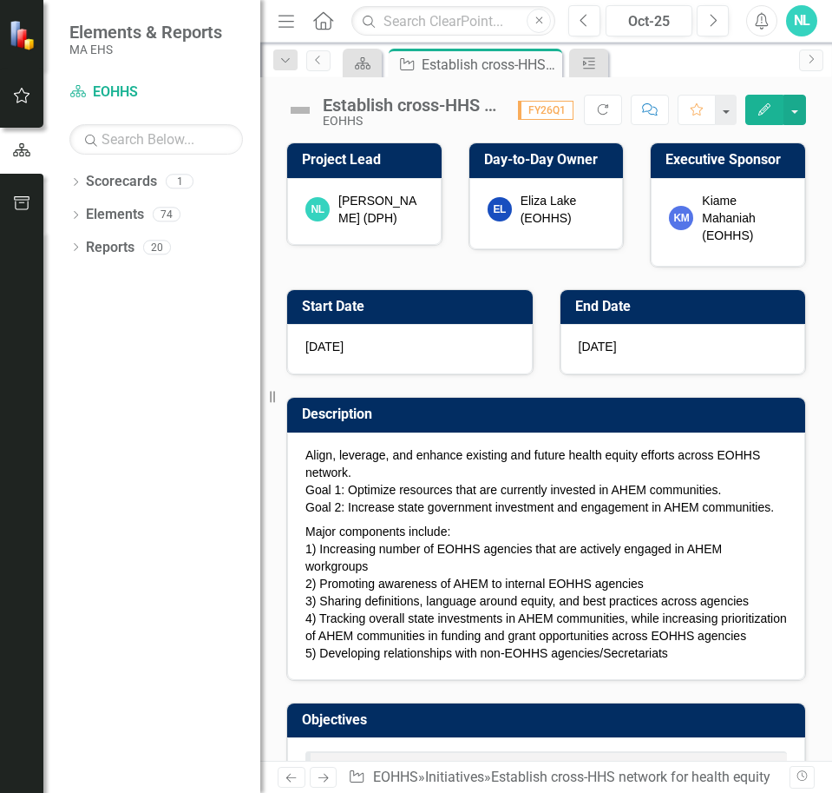
checkbox input "true"
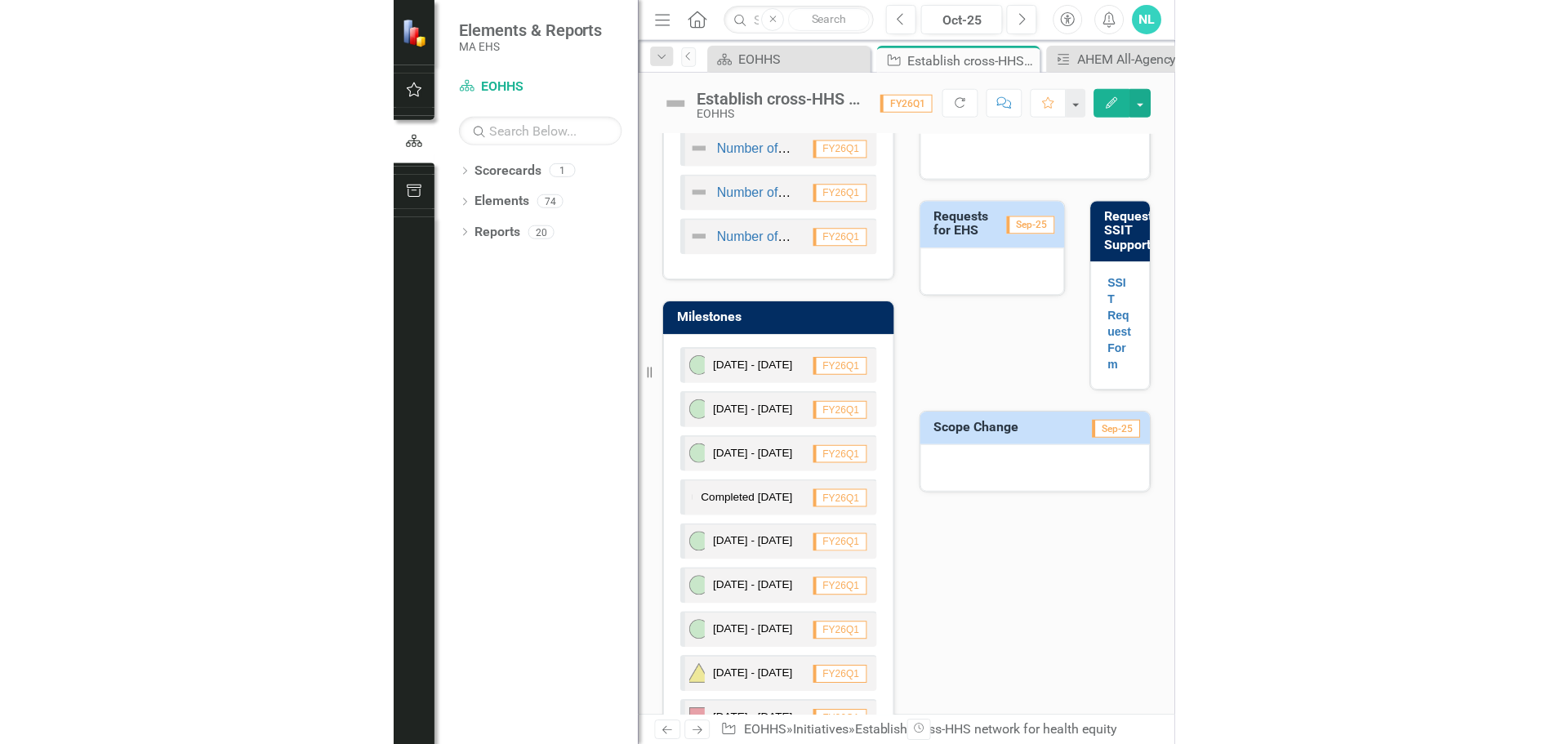
scroll to position [356, 0]
